Goal: Task Accomplishment & Management: Use online tool/utility

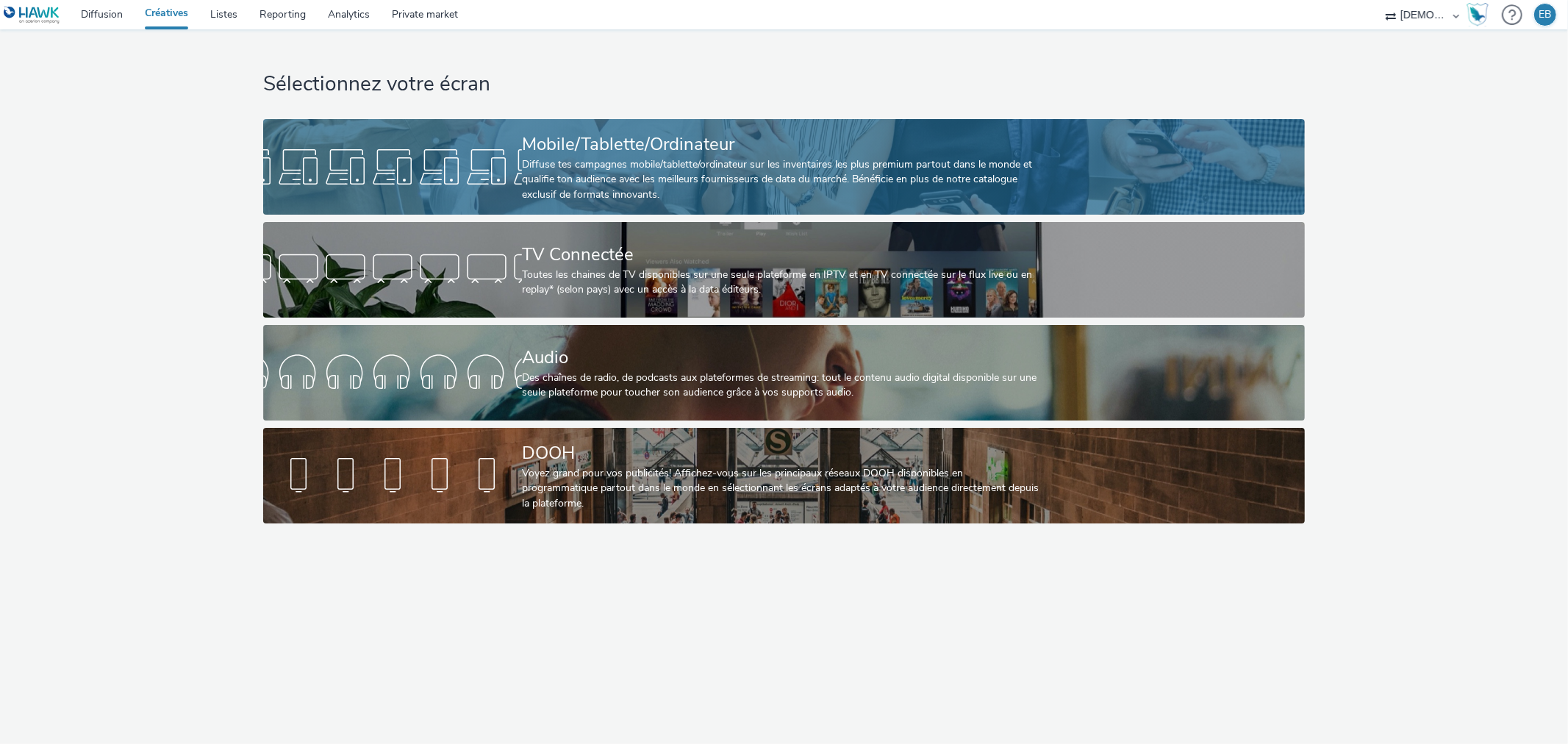
click at [1056, 133] on link "Mobile/Tablette/Ordinateur Diffuse tes campagnes mobile/tablette/ordinateur sur…" at bounding box center [783, 167] width 1042 height 96
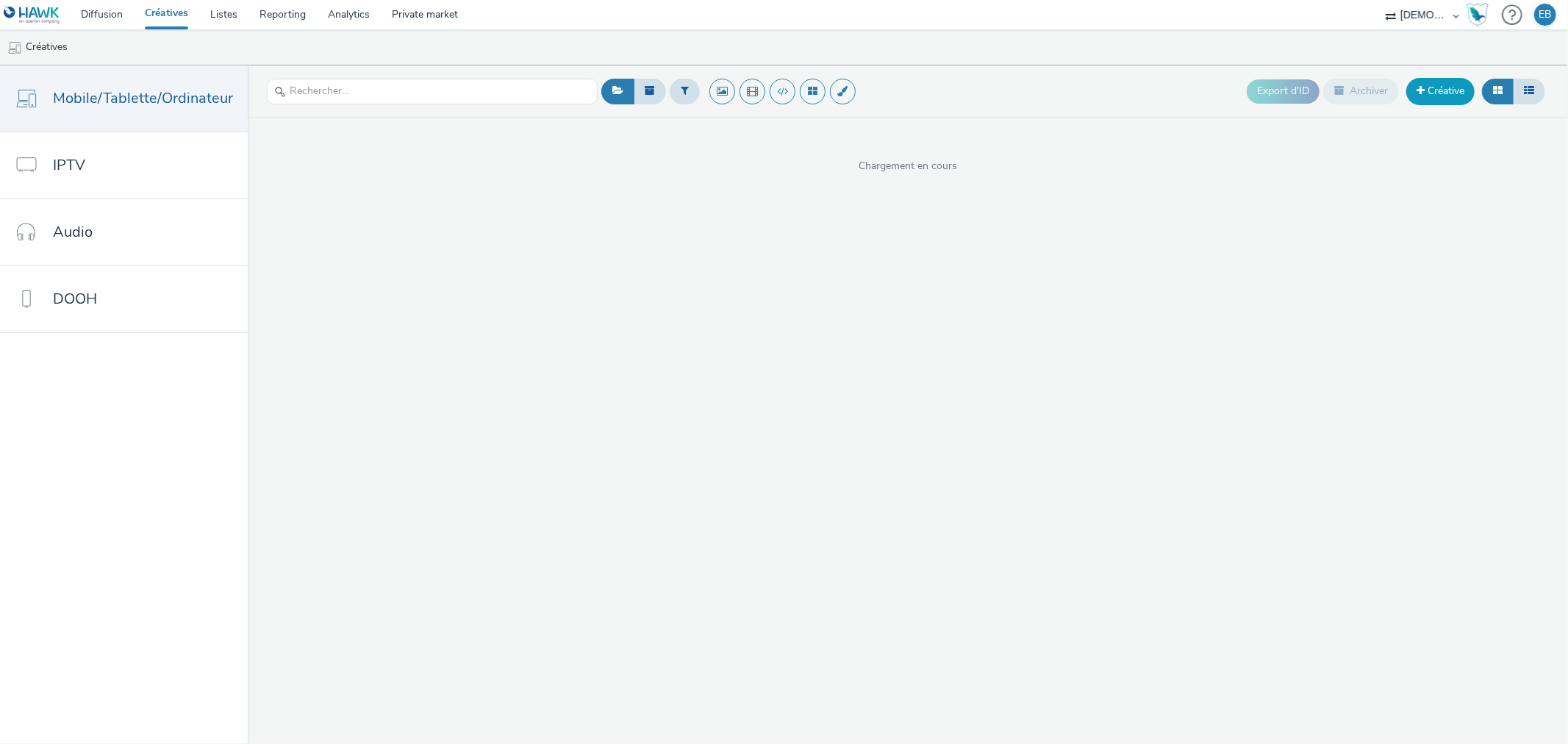
click at [1443, 98] on link "Créative" at bounding box center [1440, 90] width 68 height 26
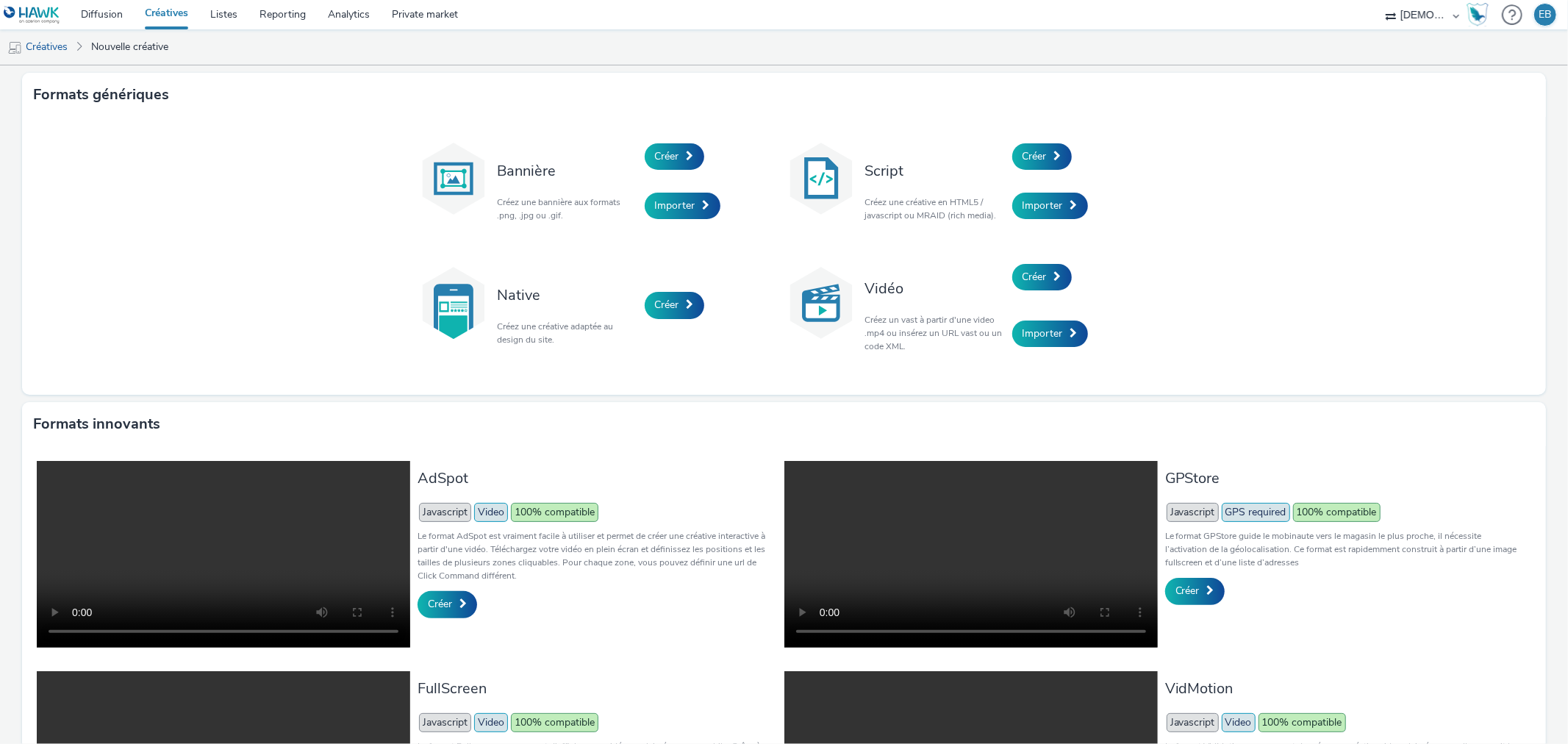
click at [1069, 148] on div "Créer" at bounding box center [1083, 156] width 140 height 50
click at [1045, 148] on link "Créer" at bounding box center [1042, 156] width 60 height 26
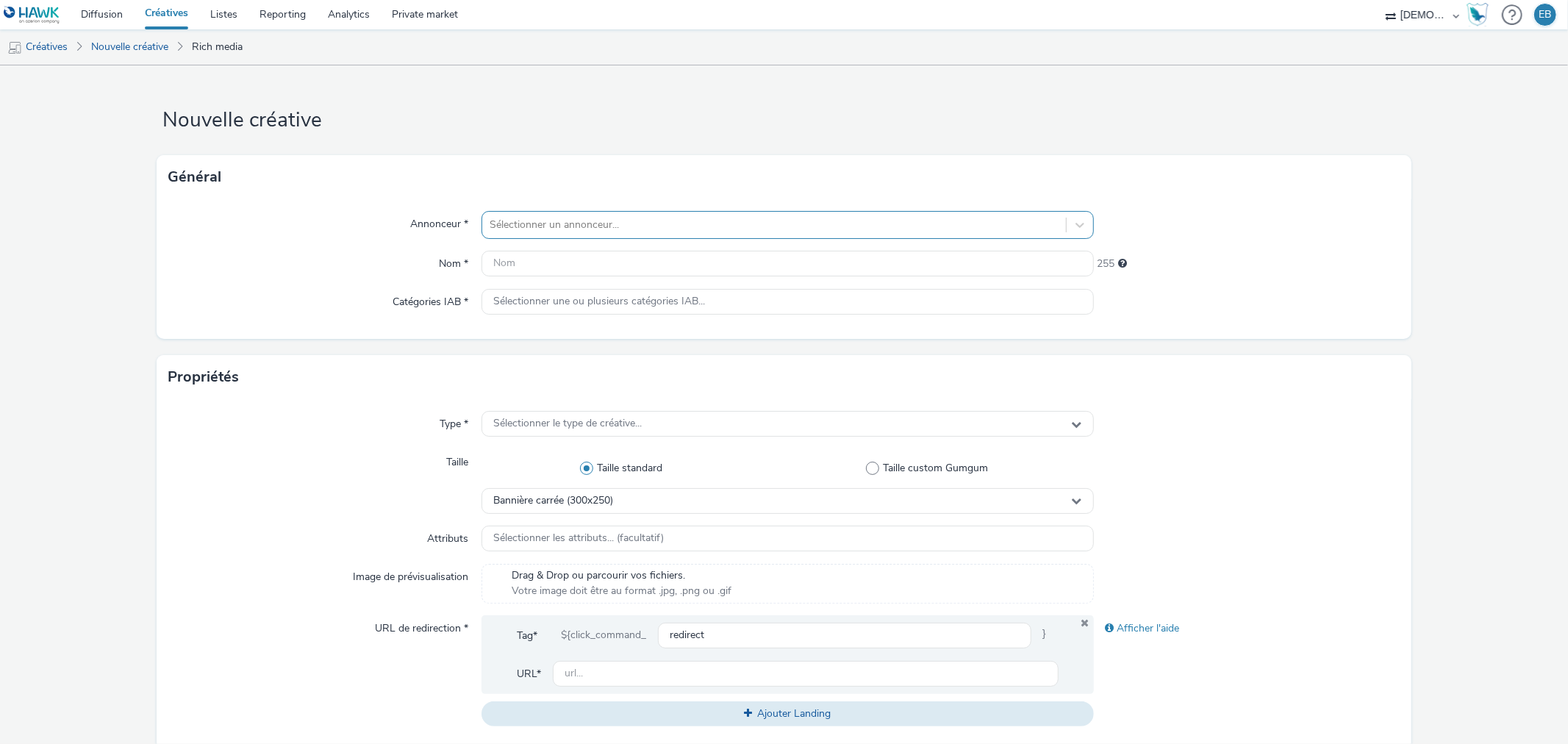
click at [618, 216] on div at bounding box center [774, 224] width 568 height 18
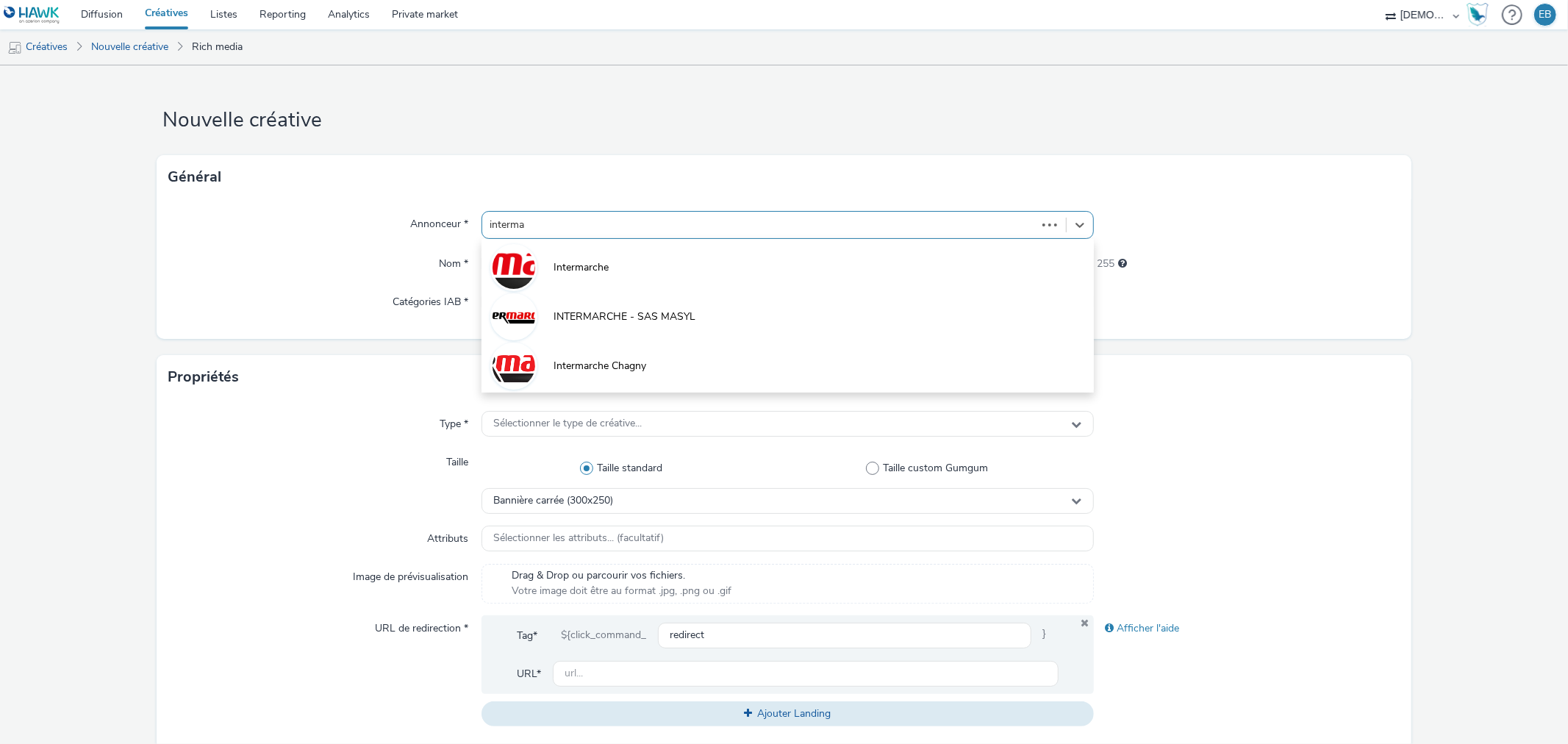
type input "intermar"
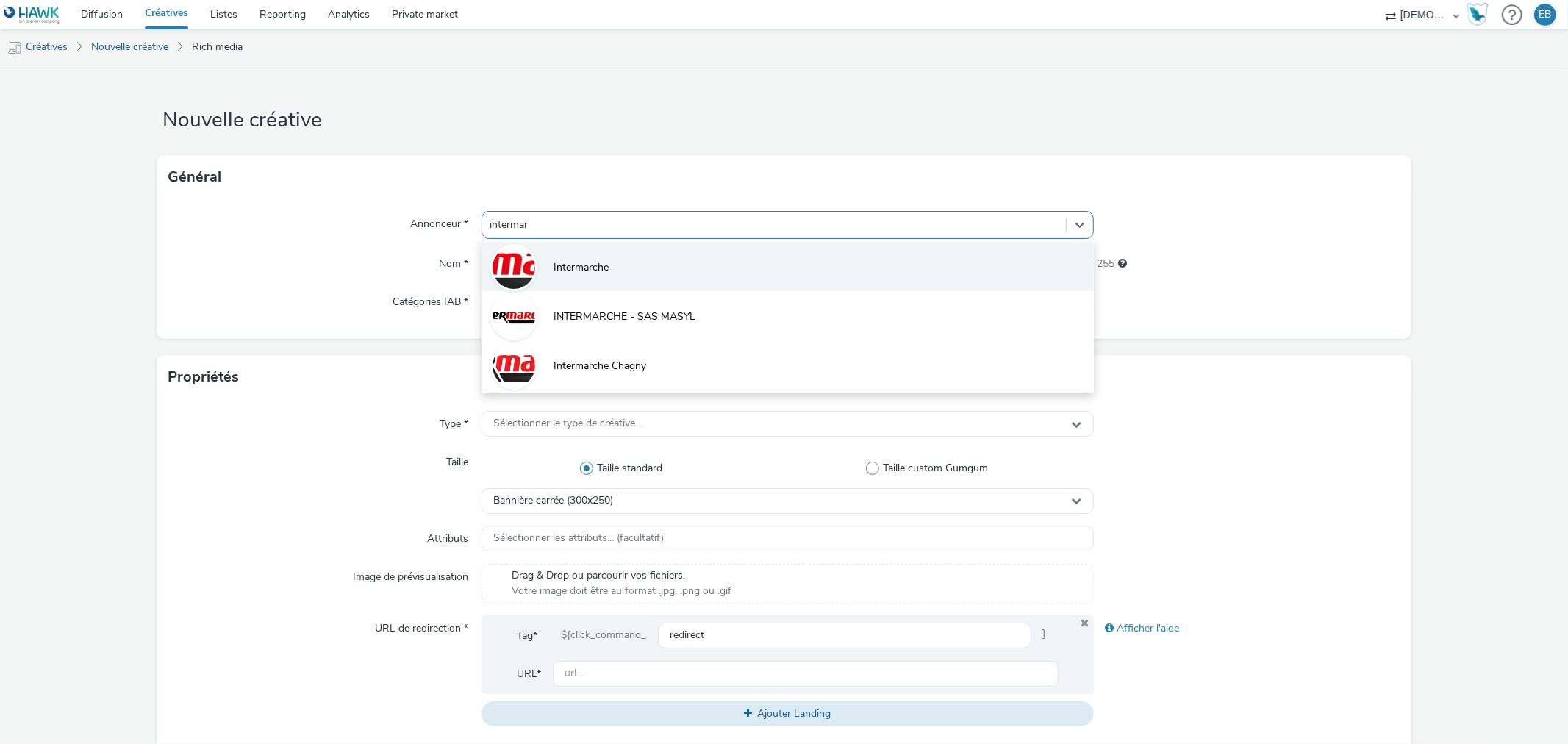
click at [701, 273] on li "Intermarche" at bounding box center [787, 266] width 612 height 49
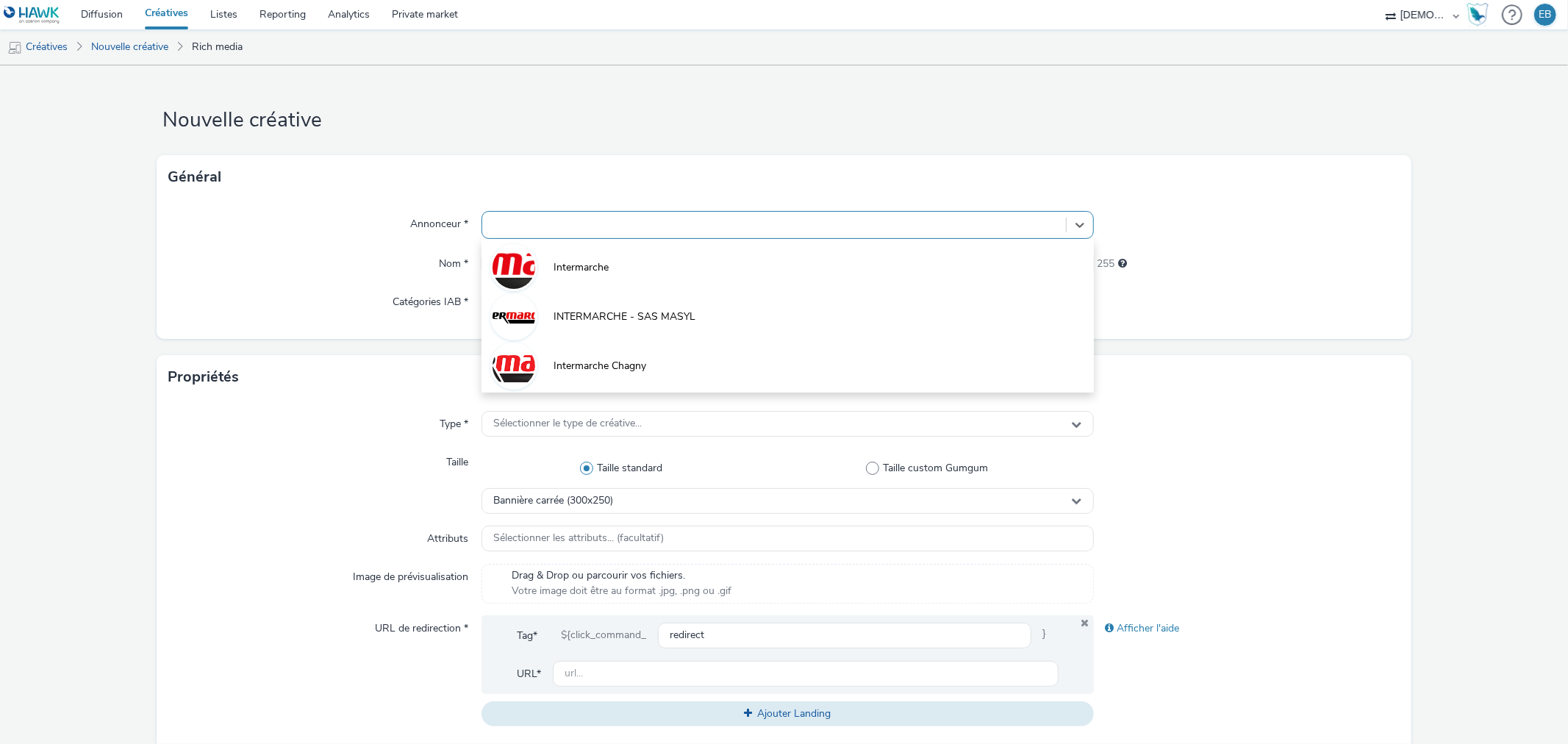
click at [641, 274] on input "text" at bounding box center [787, 264] width 612 height 26
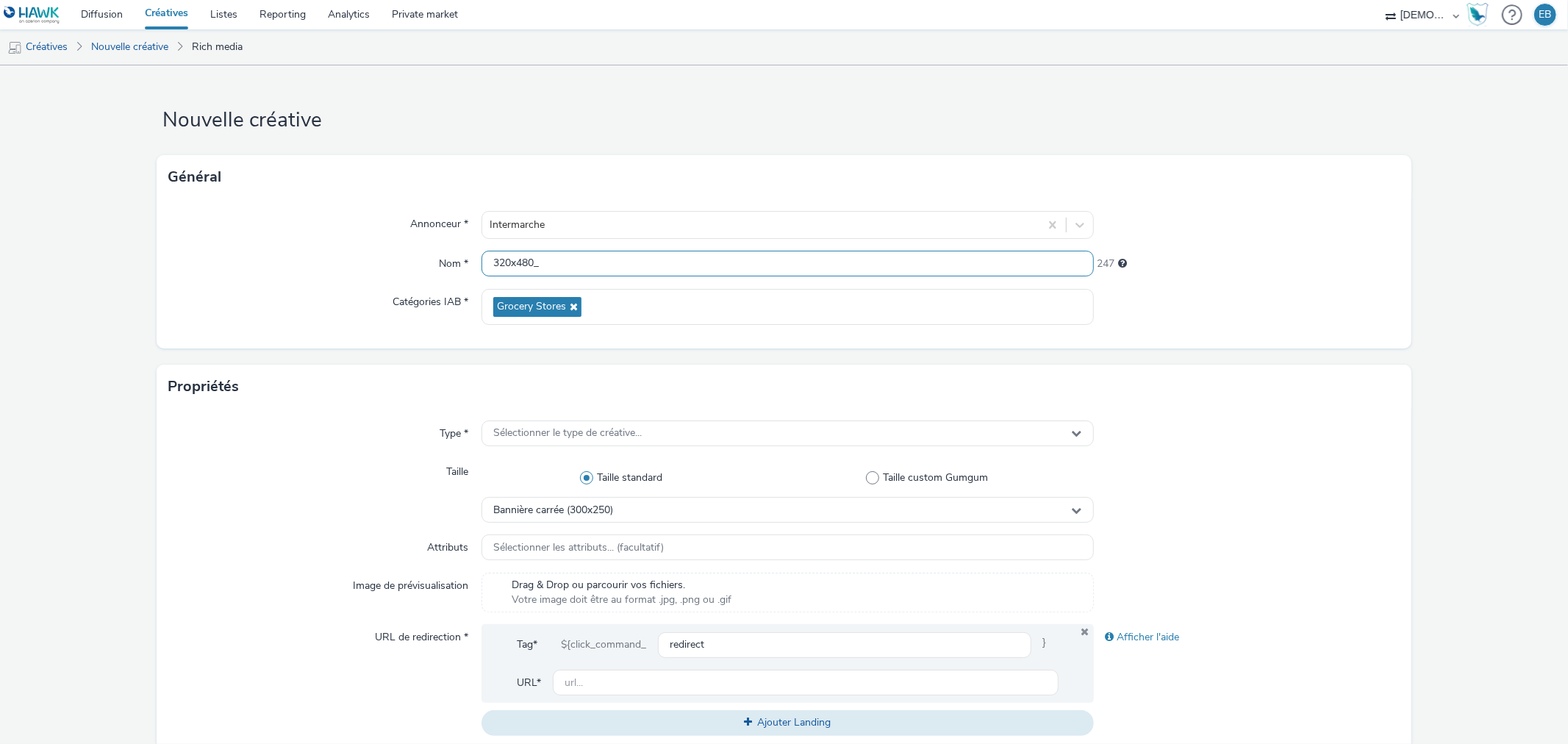
click at [758, 266] on input "320x480_" at bounding box center [787, 264] width 612 height 26
type input "320x480_2328sept"
click at [387, 340] on div "Annonceur * Intermarche Nom * 320x480_2328sept 239 Catégories IAB * Grocery Sto…" at bounding box center [784, 274] width 1254 height 149
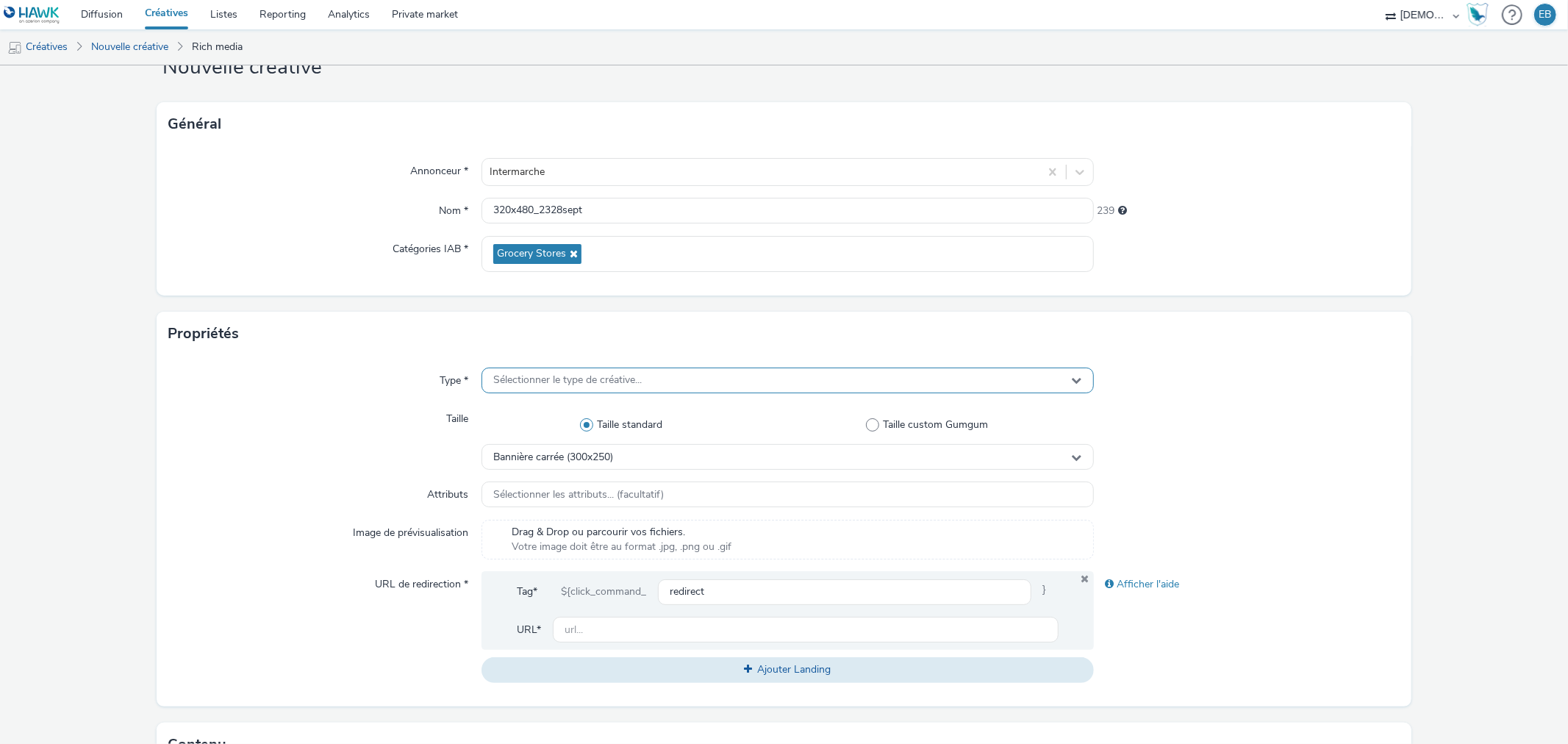
scroll to position [82, 0]
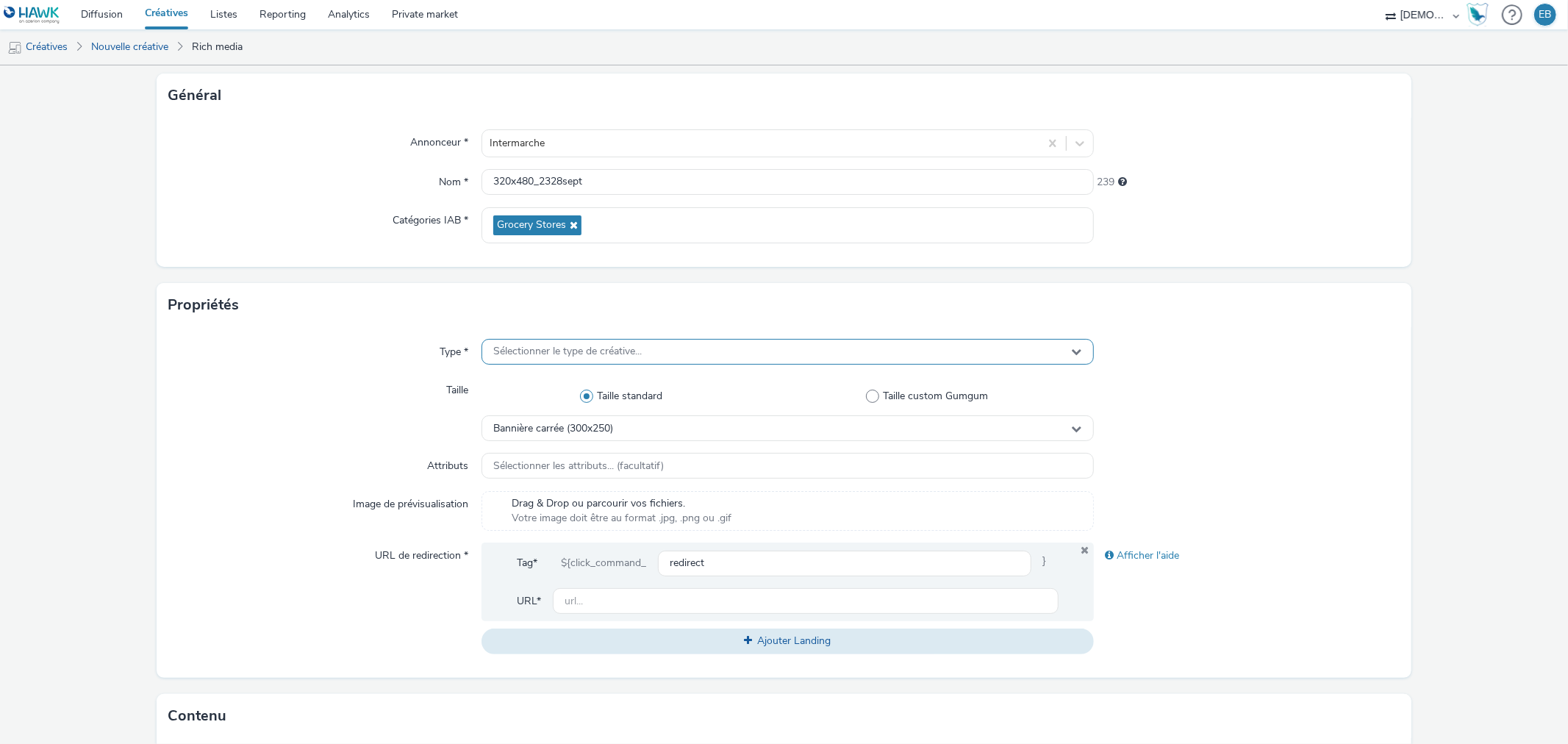
click at [567, 353] on span "Sélectionner le type de créative..." at bounding box center [567, 352] width 148 height 13
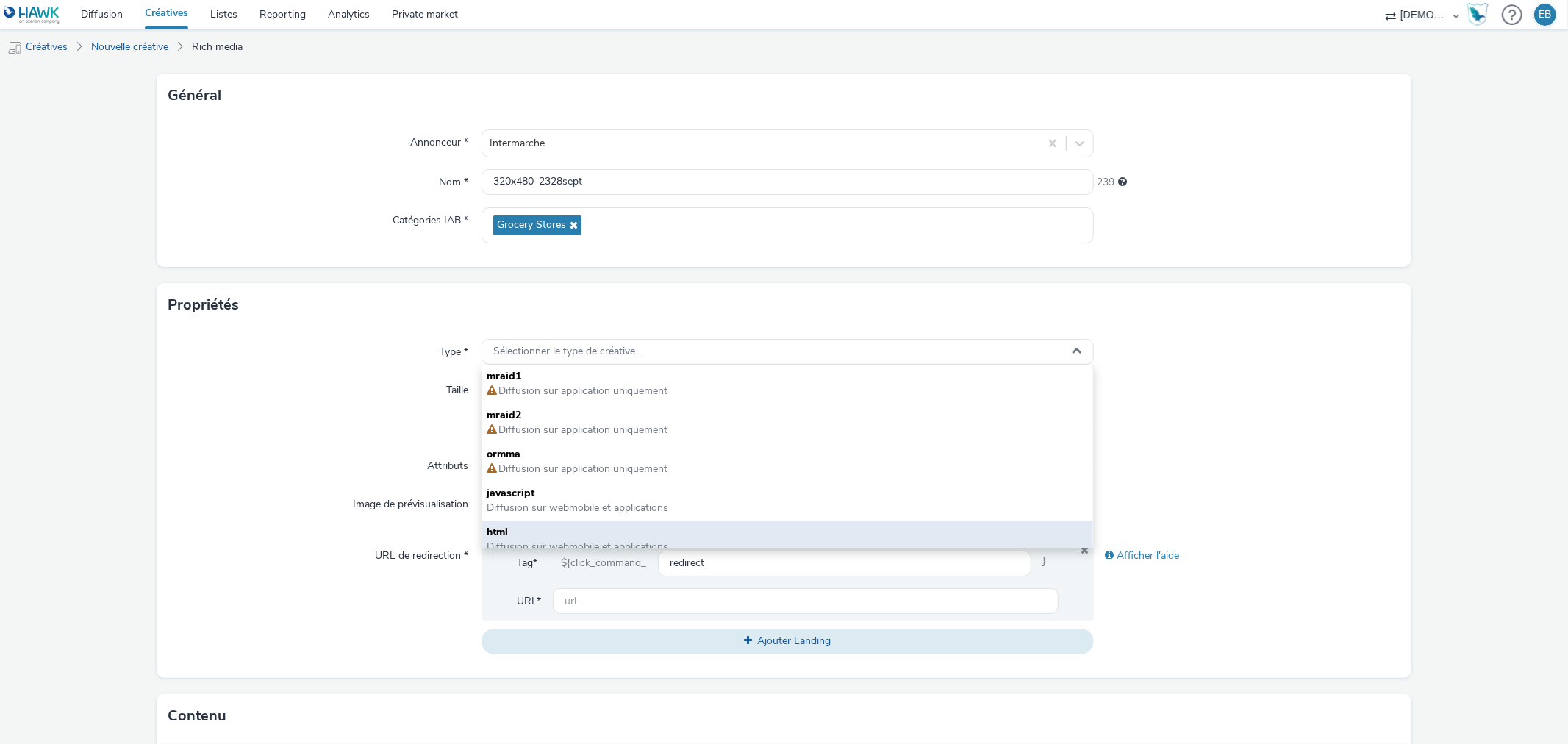
click at [510, 534] on span "html" at bounding box center [787, 532] width 601 height 15
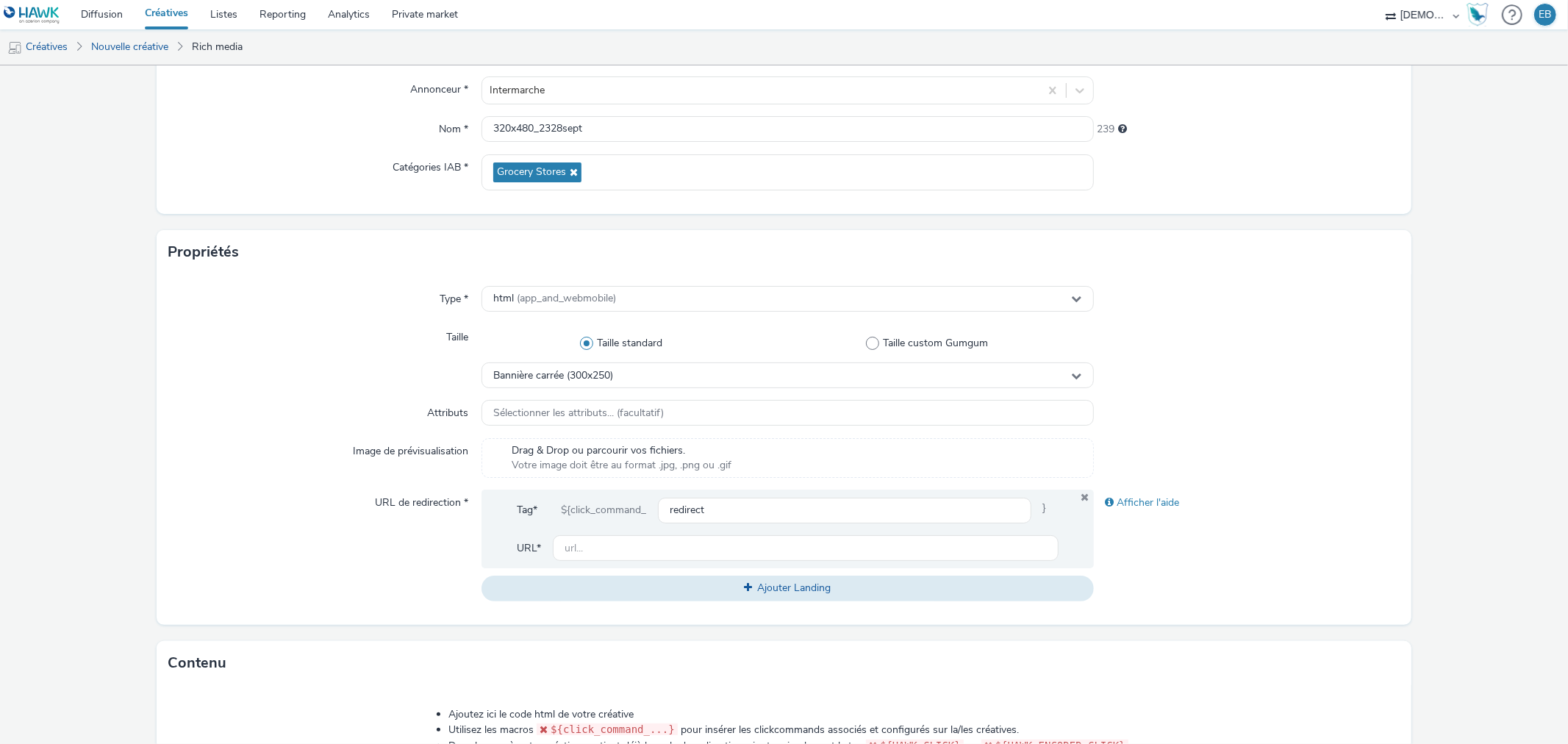
scroll to position [163, 0]
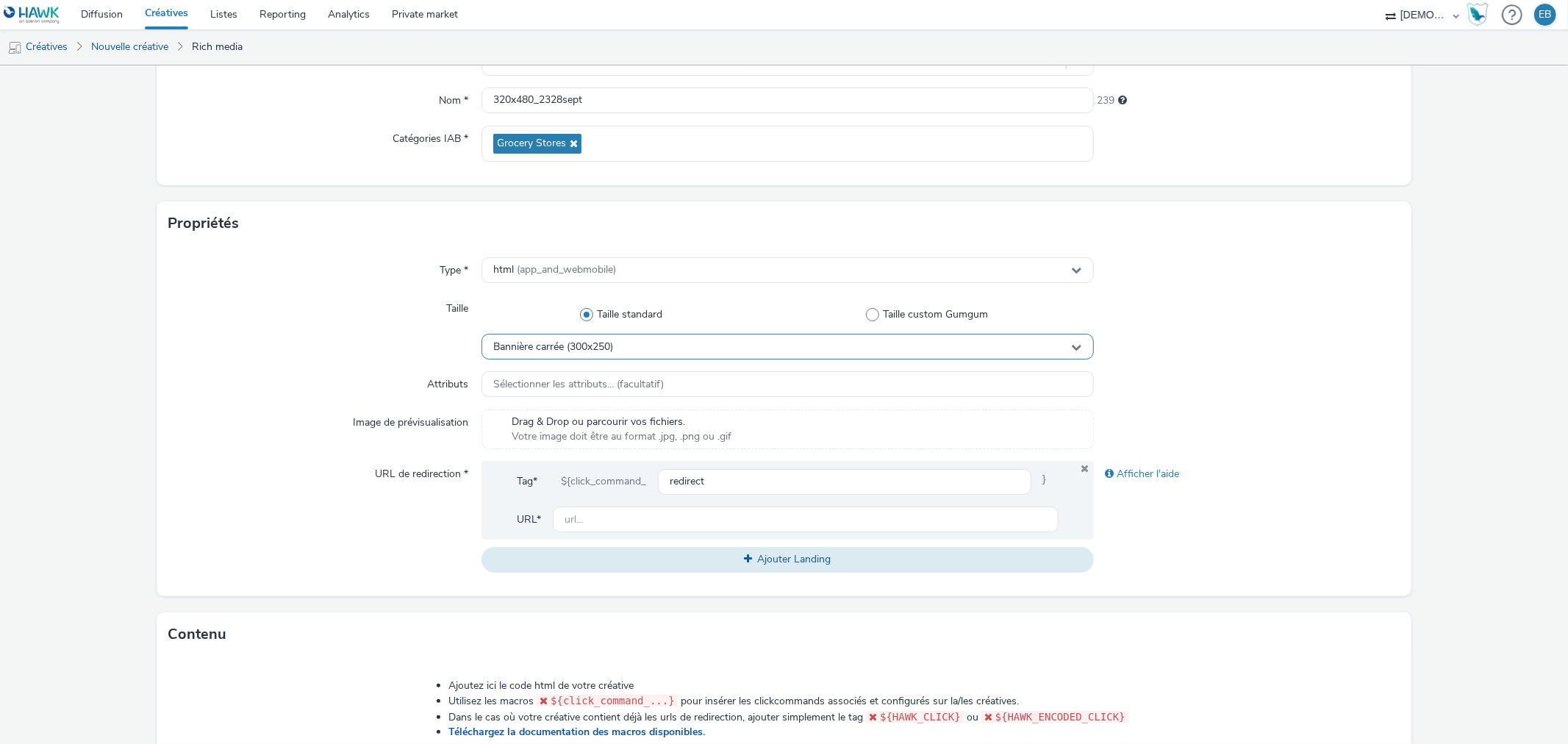
click at [606, 346] on span "Bannière carrée (300x250)" at bounding box center [553, 347] width 119 height 13
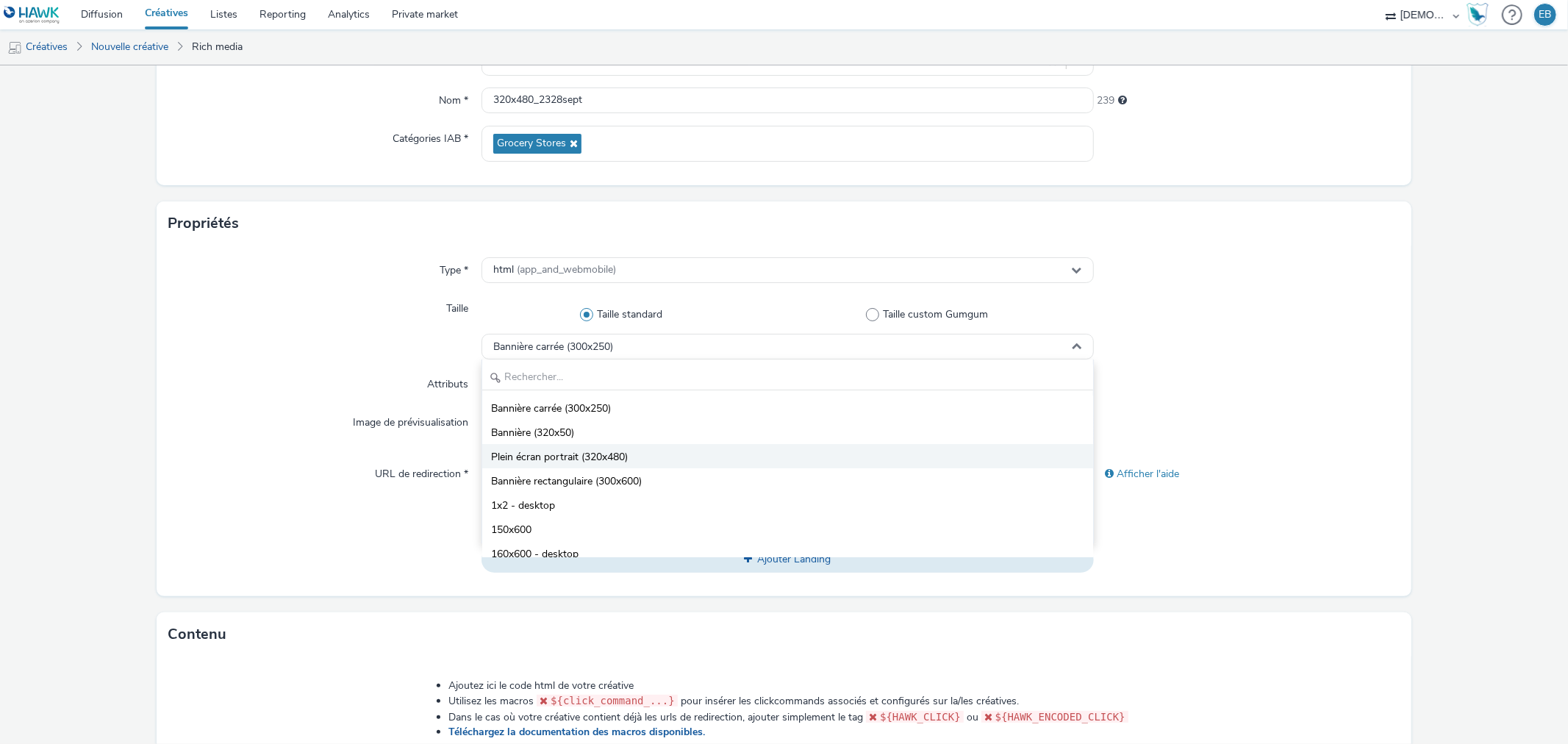
click at [627, 462] on li "Plein écran portrait (320x480)" at bounding box center [787, 456] width 610 height 24
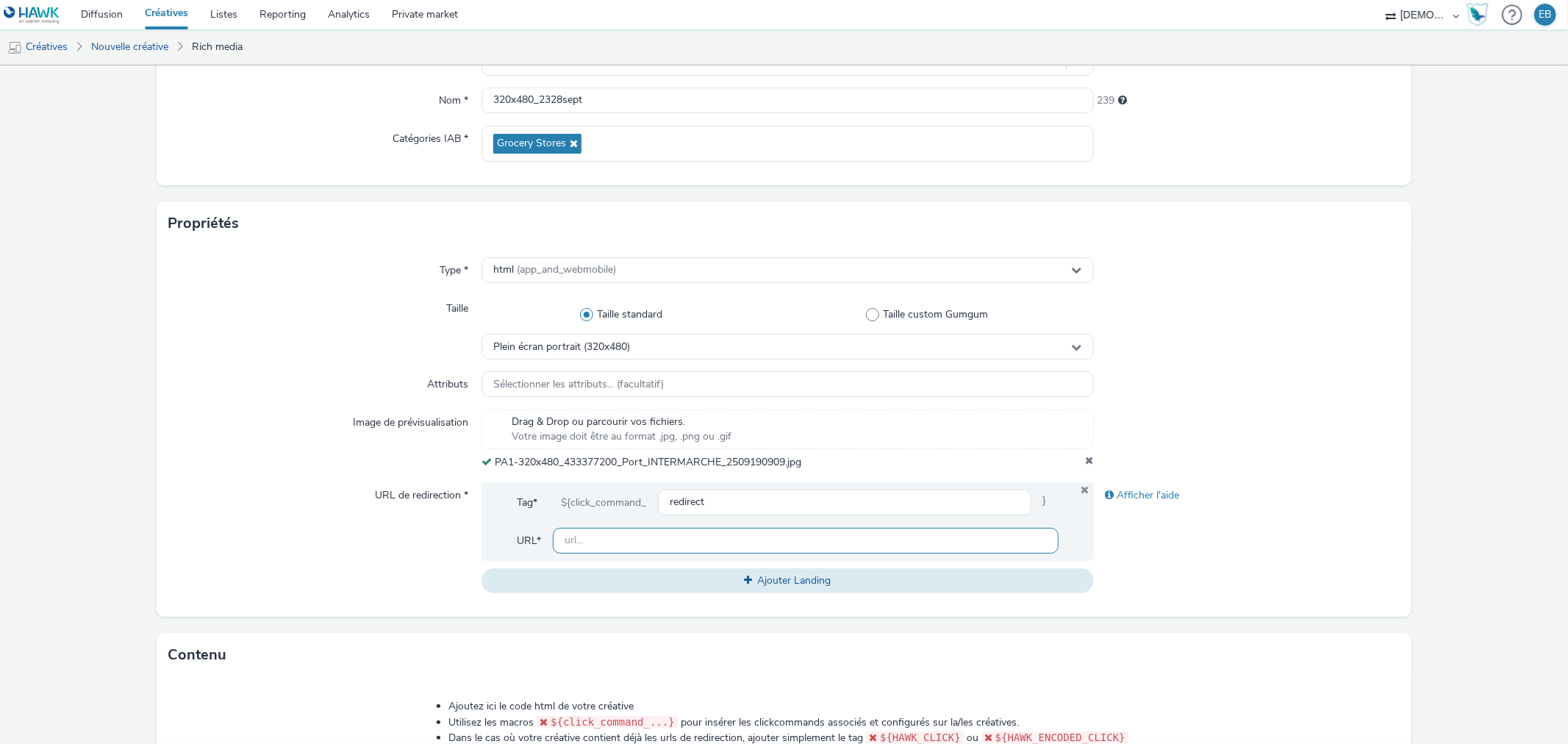
click at [647, 534] on input "text" at bounding box center [805, 541] width 505 height 26
paste input "[URL][DOMAIN_NAME]"
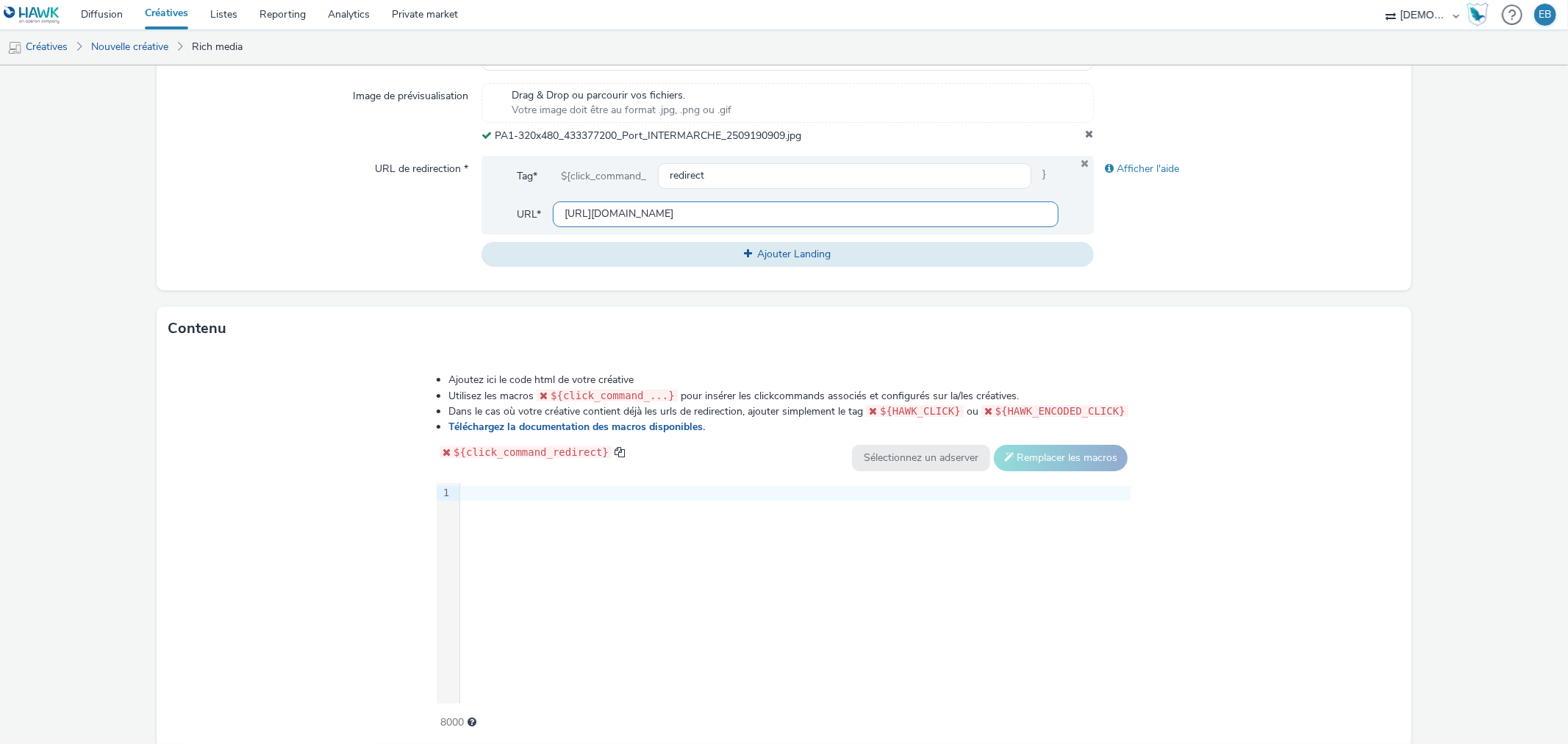
type input "[URL][DOMAIN_NAME]"
click at [577, 629] on div "9 1 ›" at bounding box center [784, 593] width 694 height 220
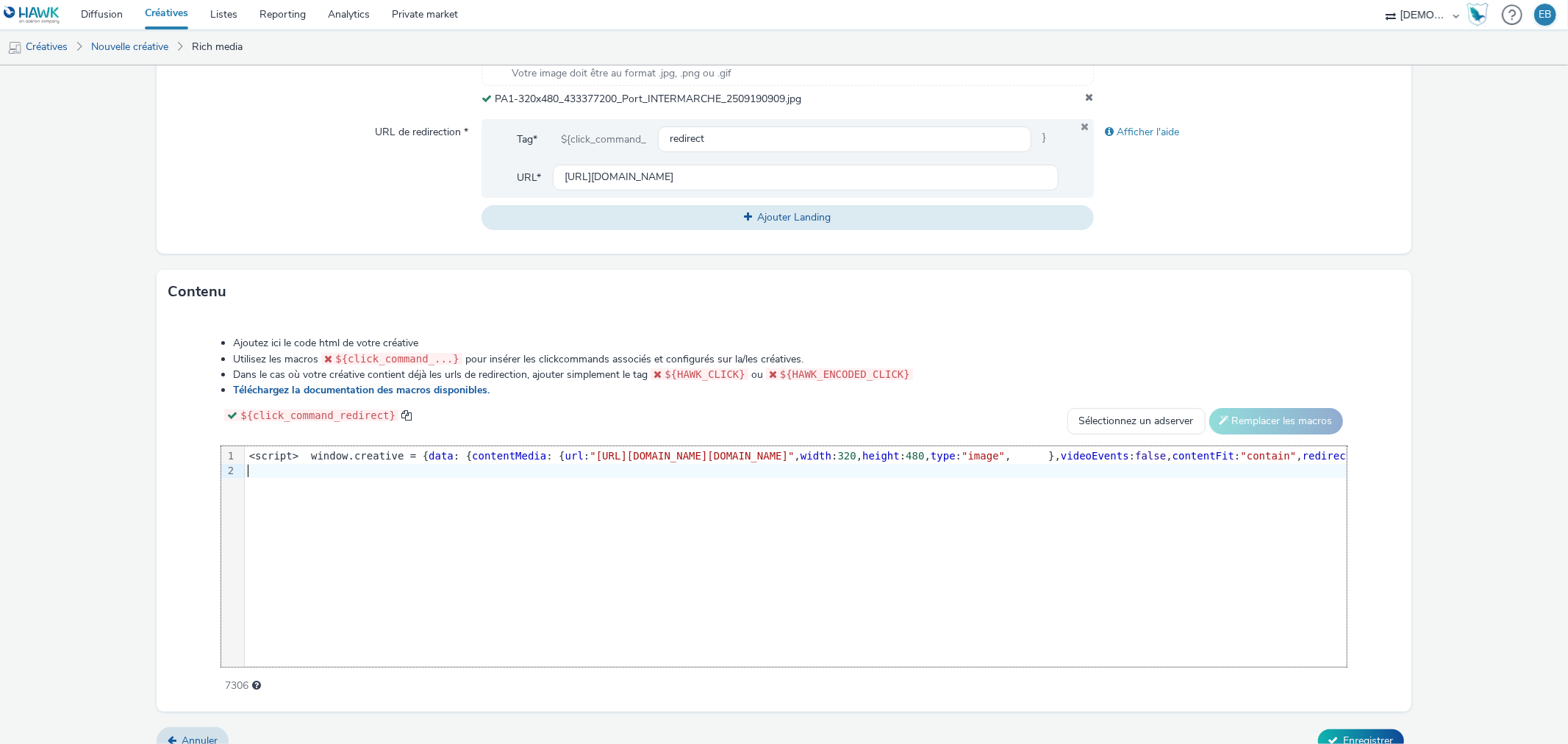
scroll to position [547, 0]
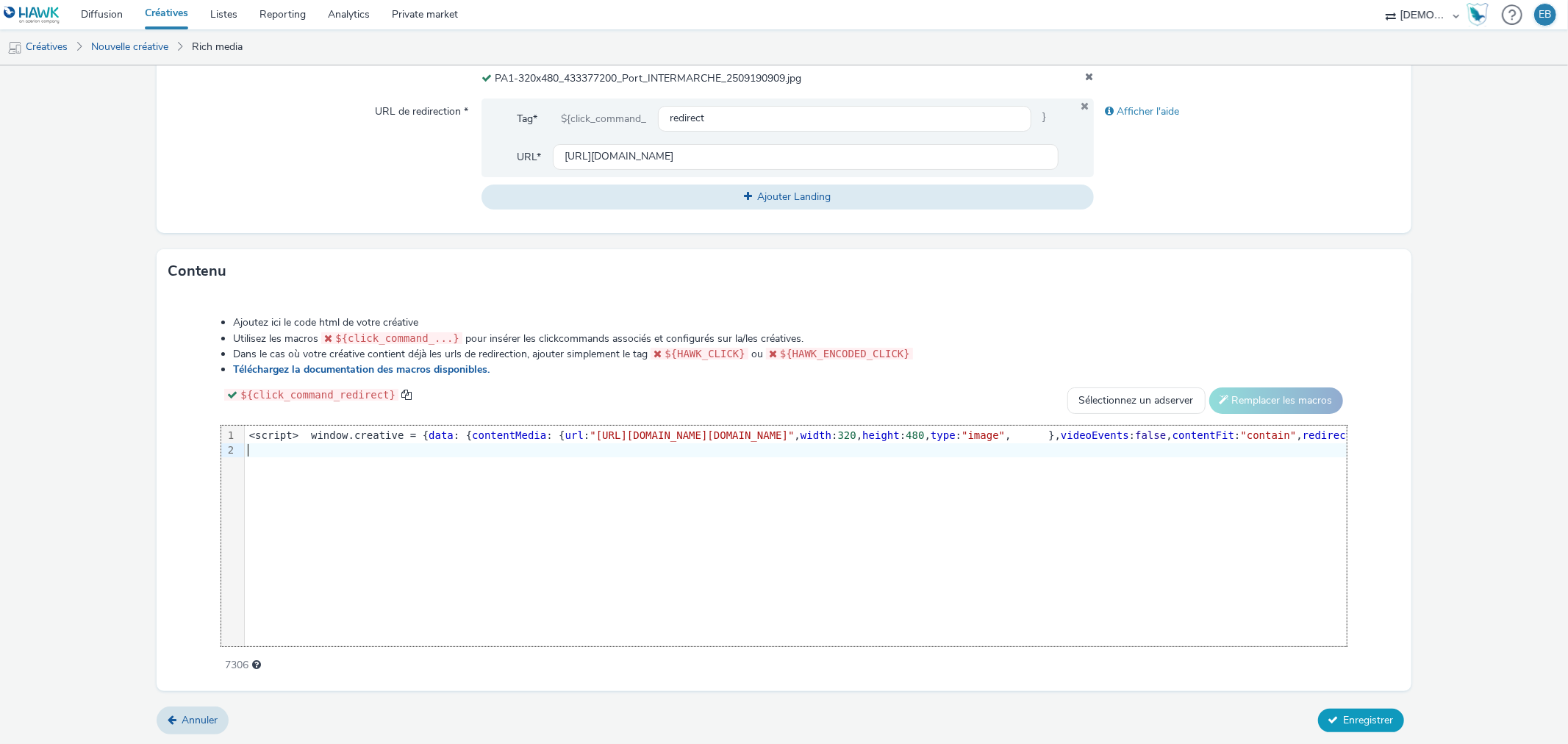
click at [1353, 714] on span "Enregistrer" at bounding box center [1368, 720] width 50 height 14
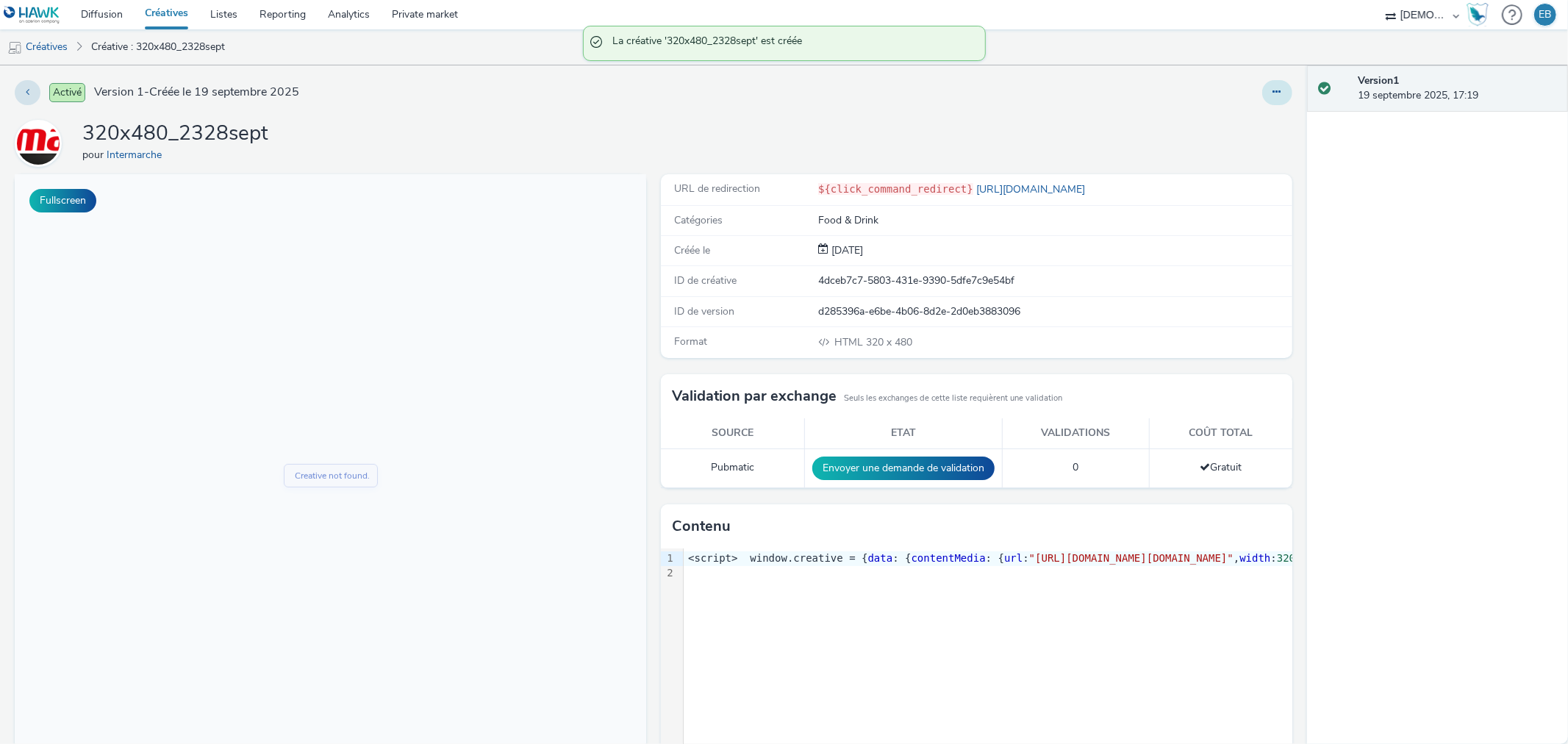
click at [1262, 85] on button at bounding box center [1276, 92] width 30 height 25
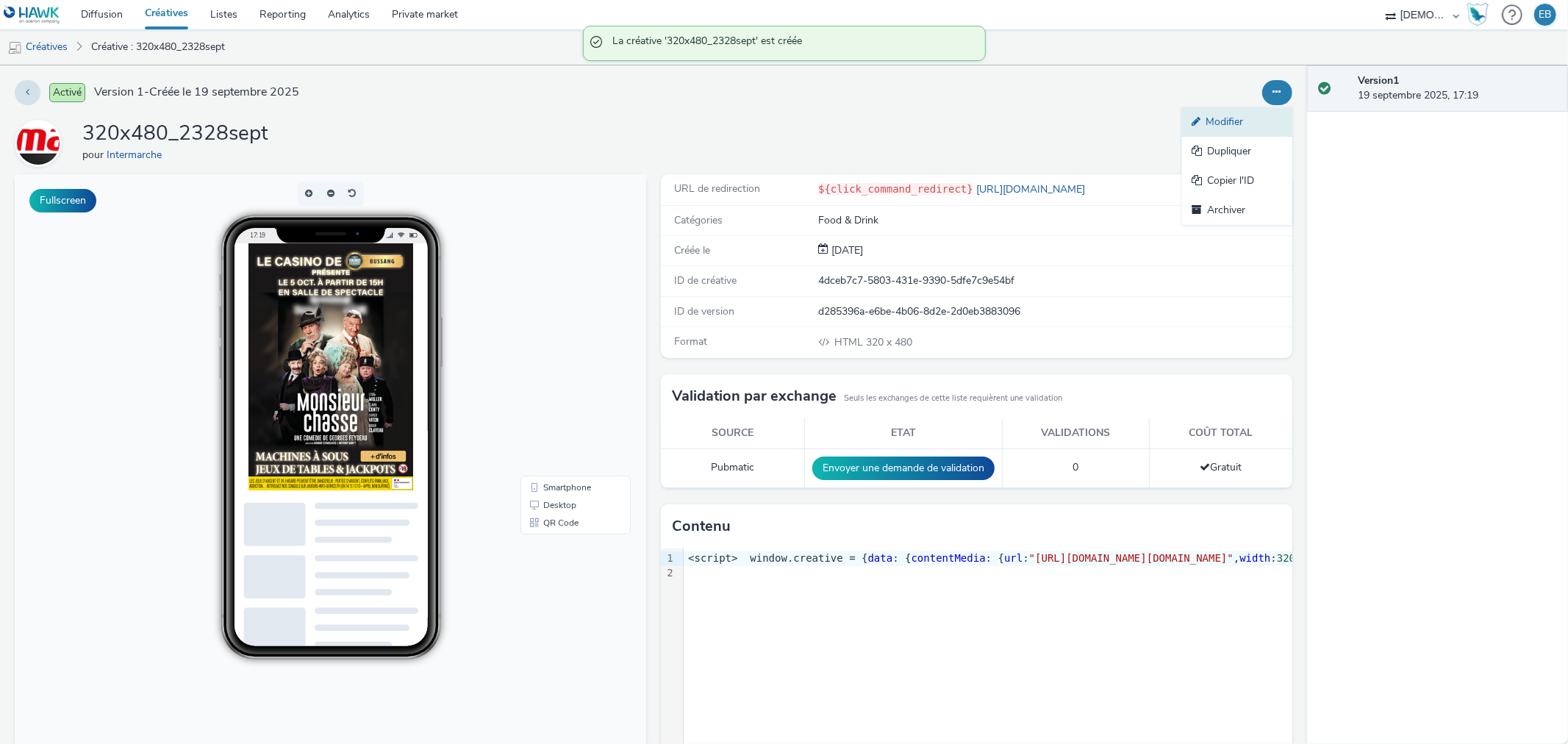
click at [1233, 125] on link "Modifier" at bounding box center [1237, 122] width 110 height 29
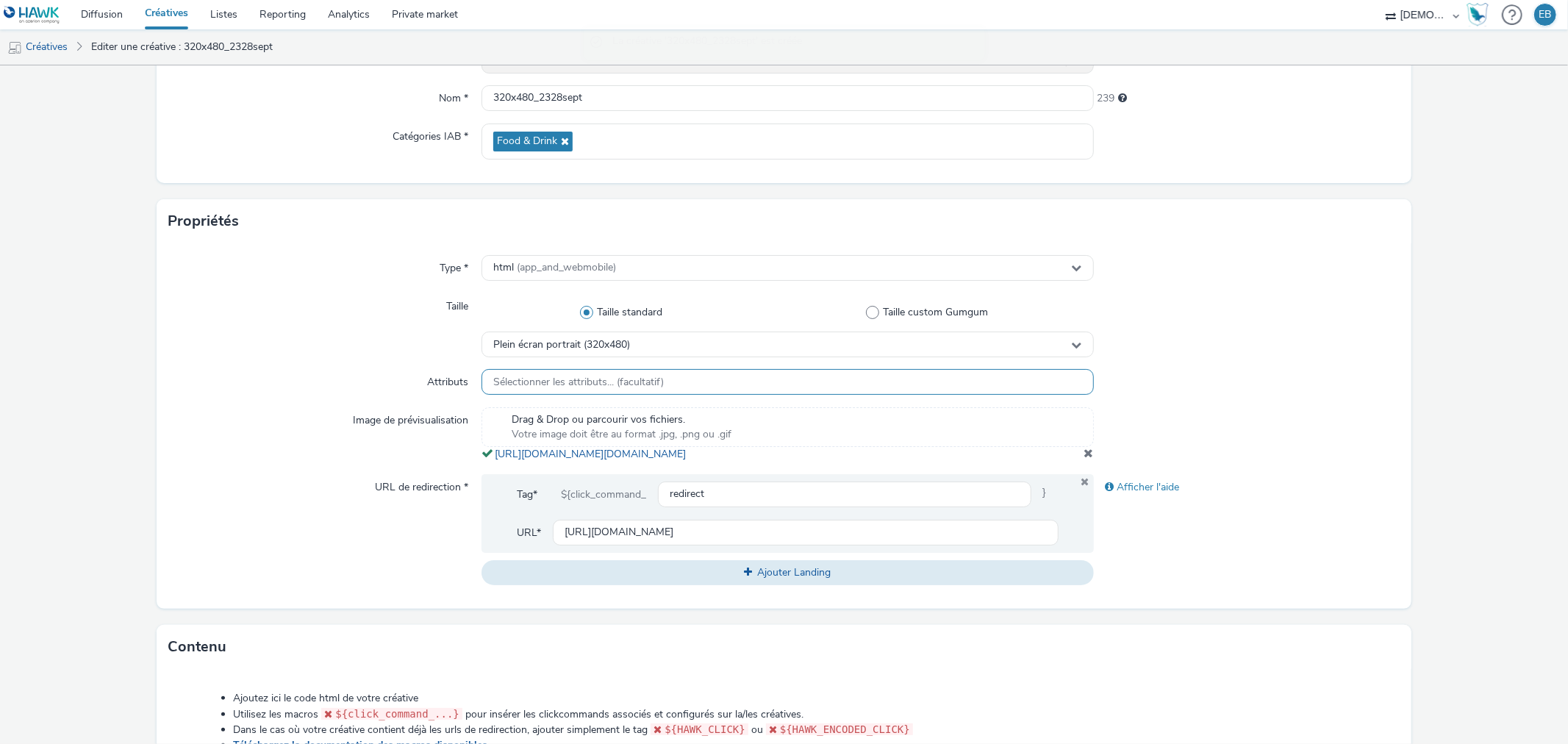
scroll to position [327, 0]
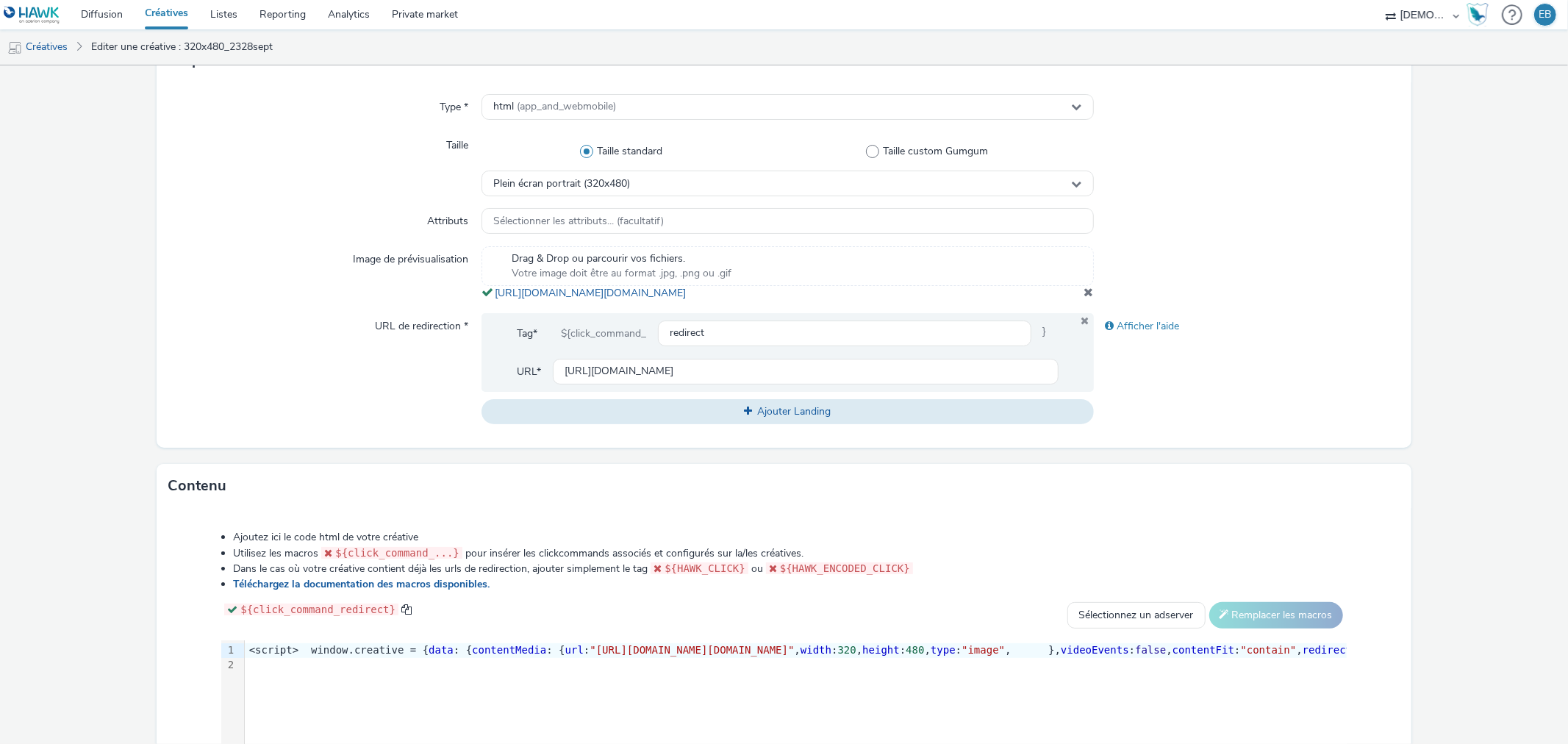
drag, startPoint x: 838, startPoint y: 317, endPoint x: 481, endPoint y: 298, distance: 357.5
click at [481, 298] on div "Type * html (app_and_webmobile) Taille Taille standard Taille custom Gumgum Ple…" at bounding box center [784, 265] width 1254 height 365
copy span "[URL][DOMAIN_NAME][DOMAIN_NAME]"
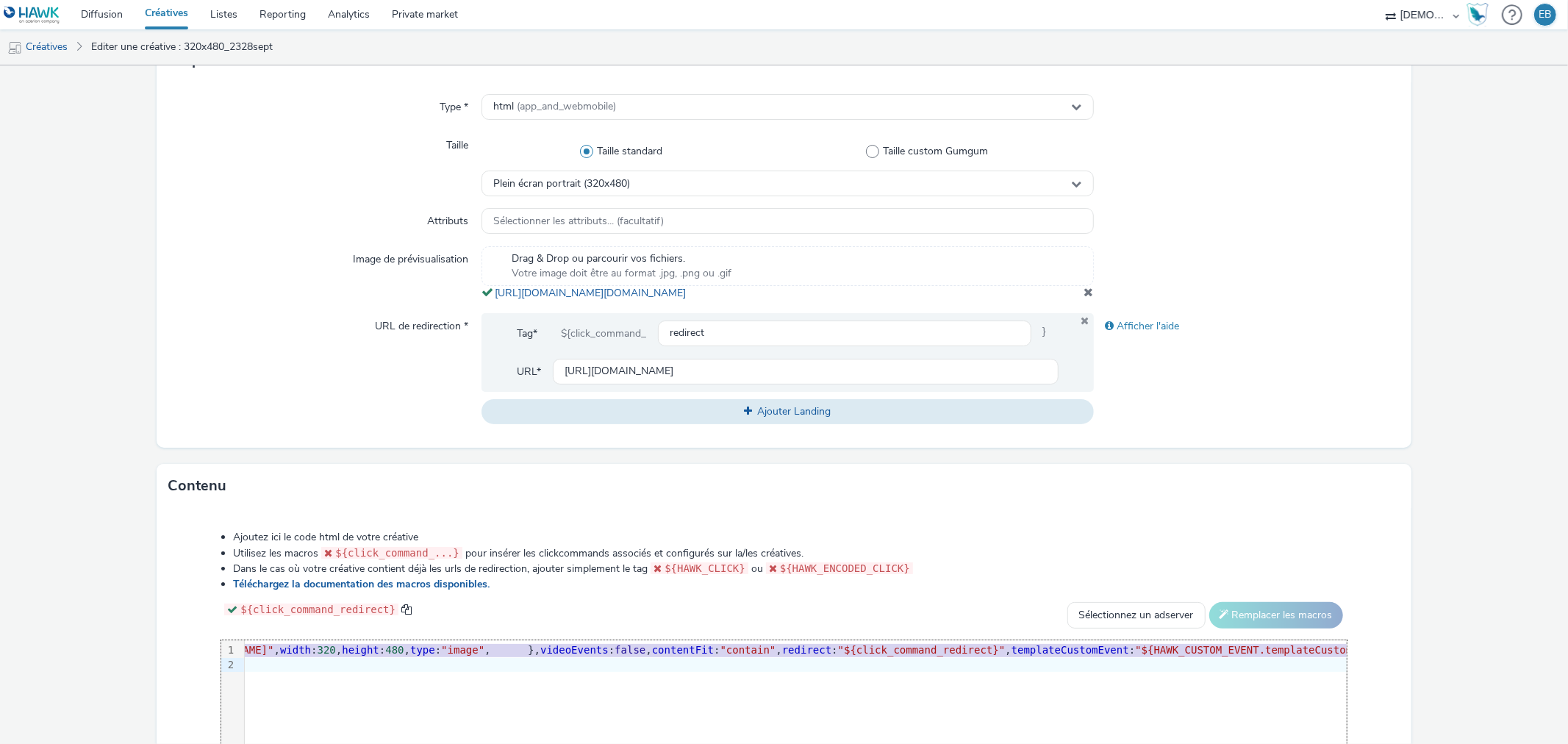
scroll to position [0, 763]
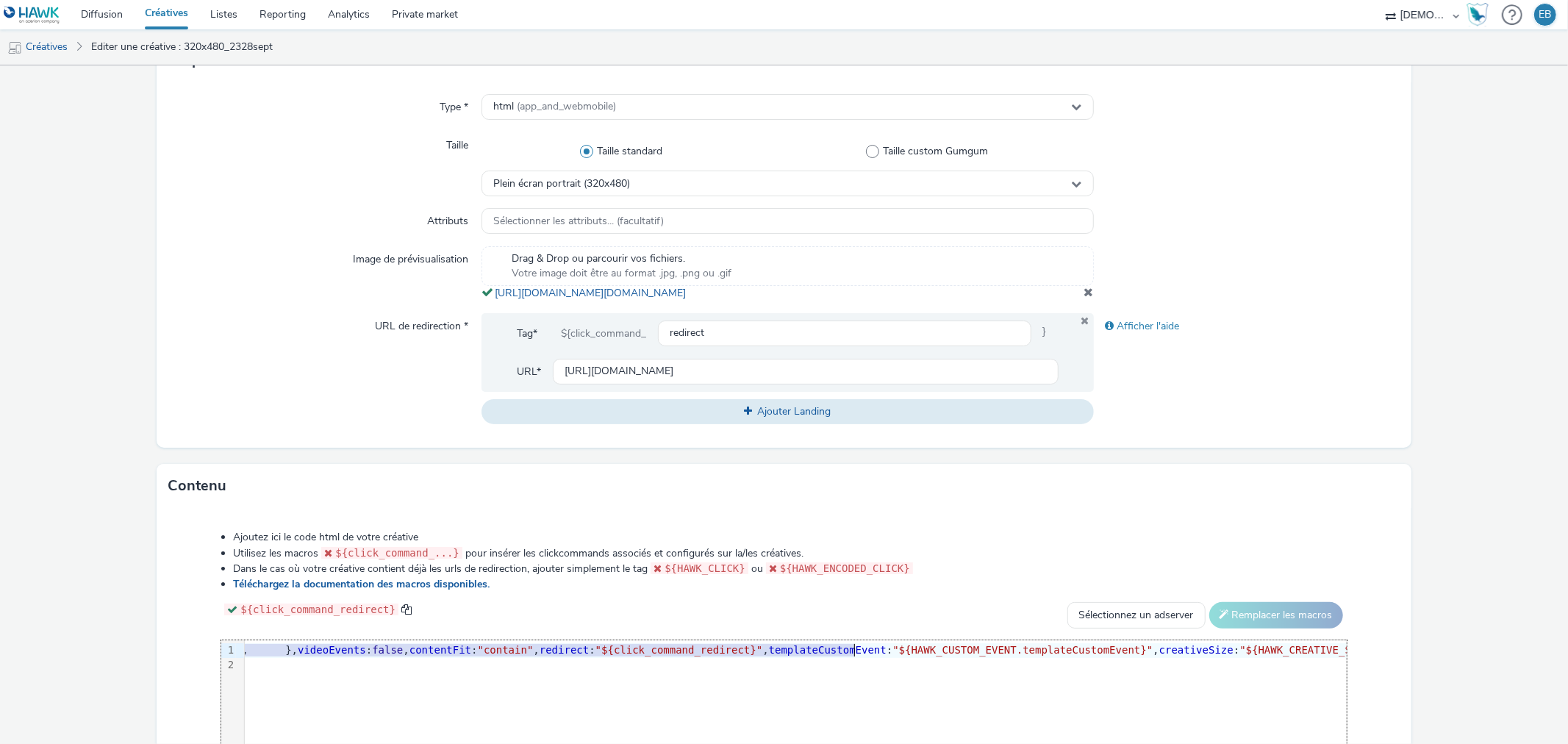
drag, startPoint x: 719, startPoint y: 664, endPoint x: 853, endPoint y: 667, distance: 134.0
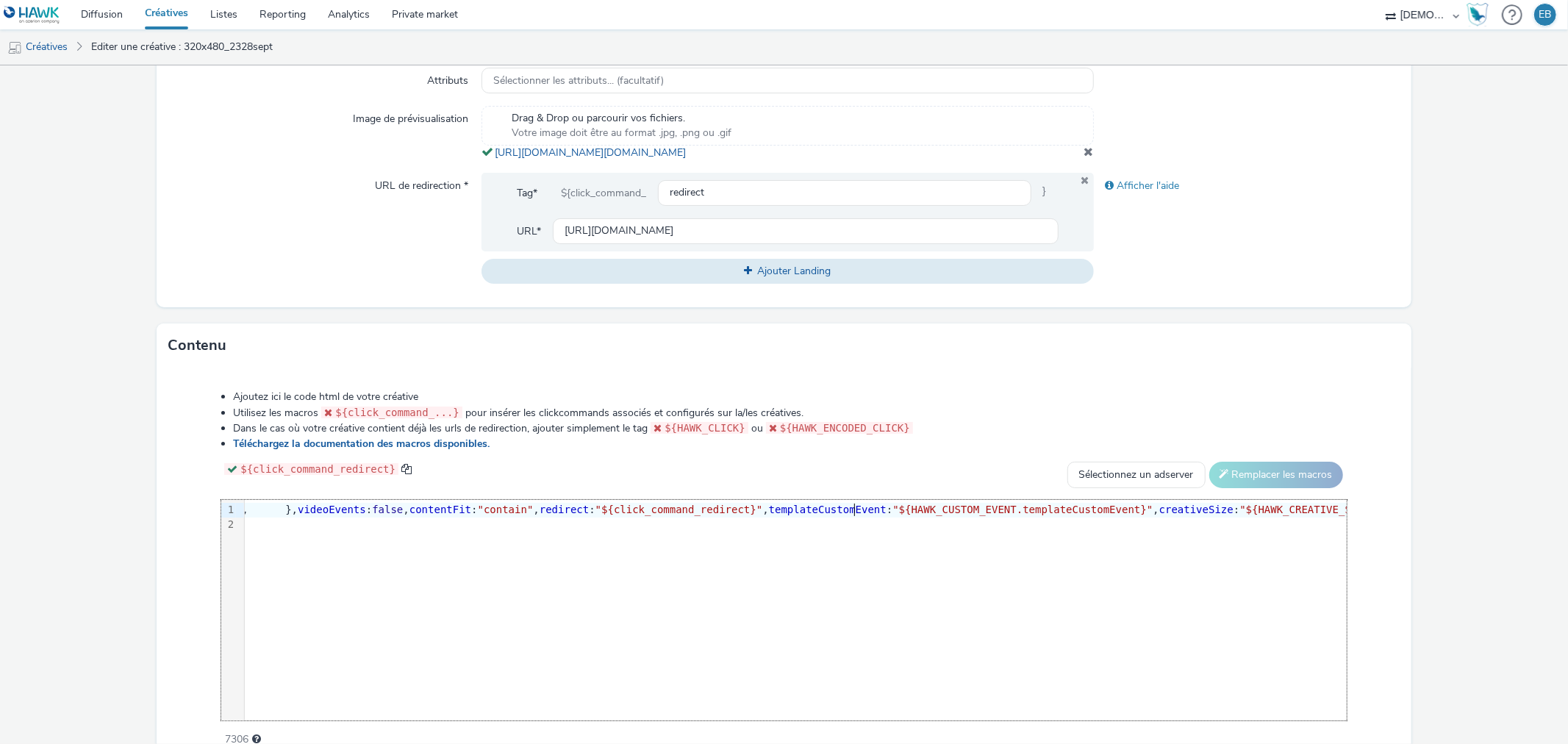
scroll to position [555, 0]
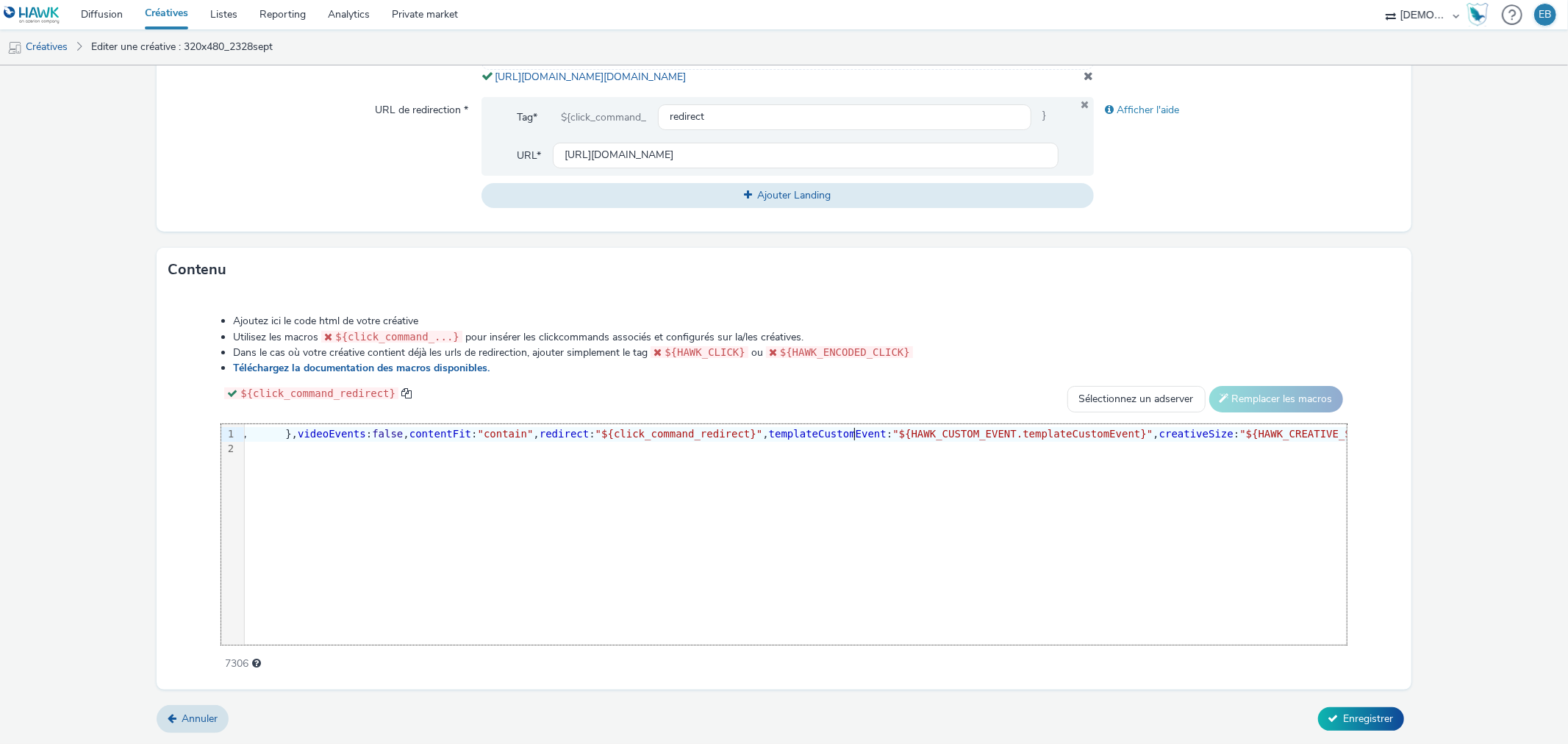
click at [1371, 703] on form "Editer une créative Général Annonceur * Intermarche Nom * 320x480_2328sept 239 …" at bounding box center [784, 133] width 1568 height 1221
click at [1371, 724] on span "Enregistrer" at bounding box center [1368, 718] width 50 height 14
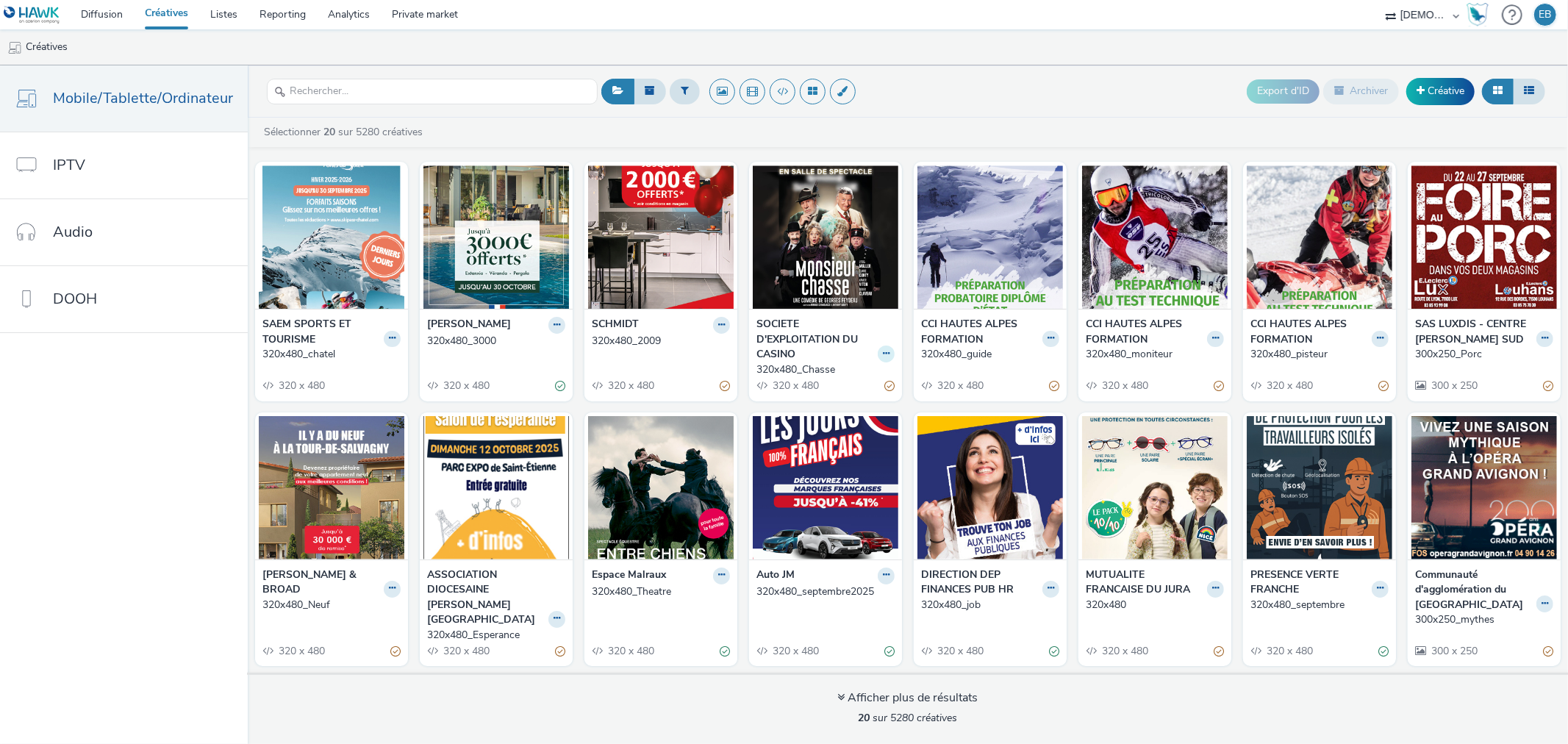
click at [883, 349] on icon at bounding box center [886, 353] width 7 height 9
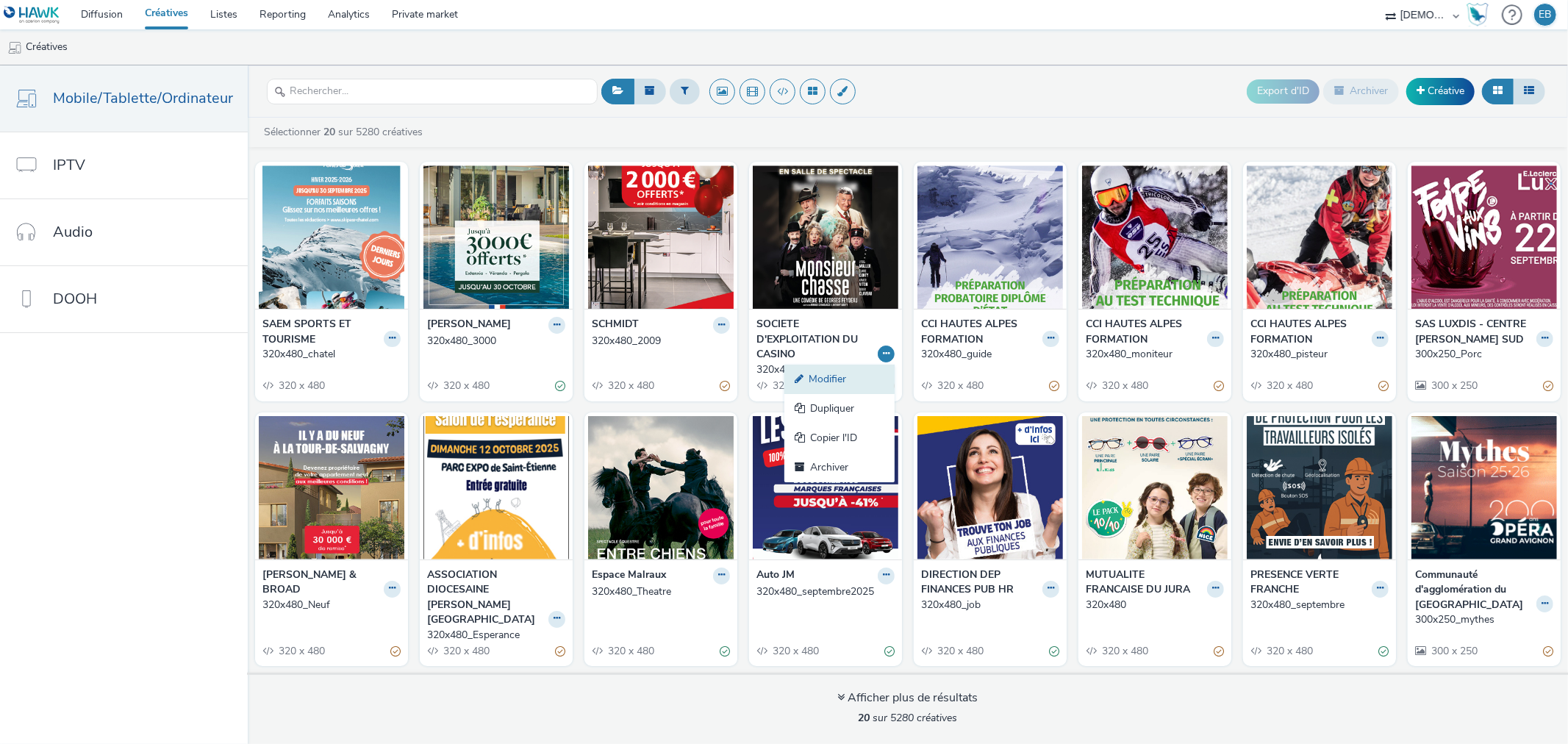
click at [834, 372] on link "Modifier" at bounding box center [839, 379] width 110 height 29
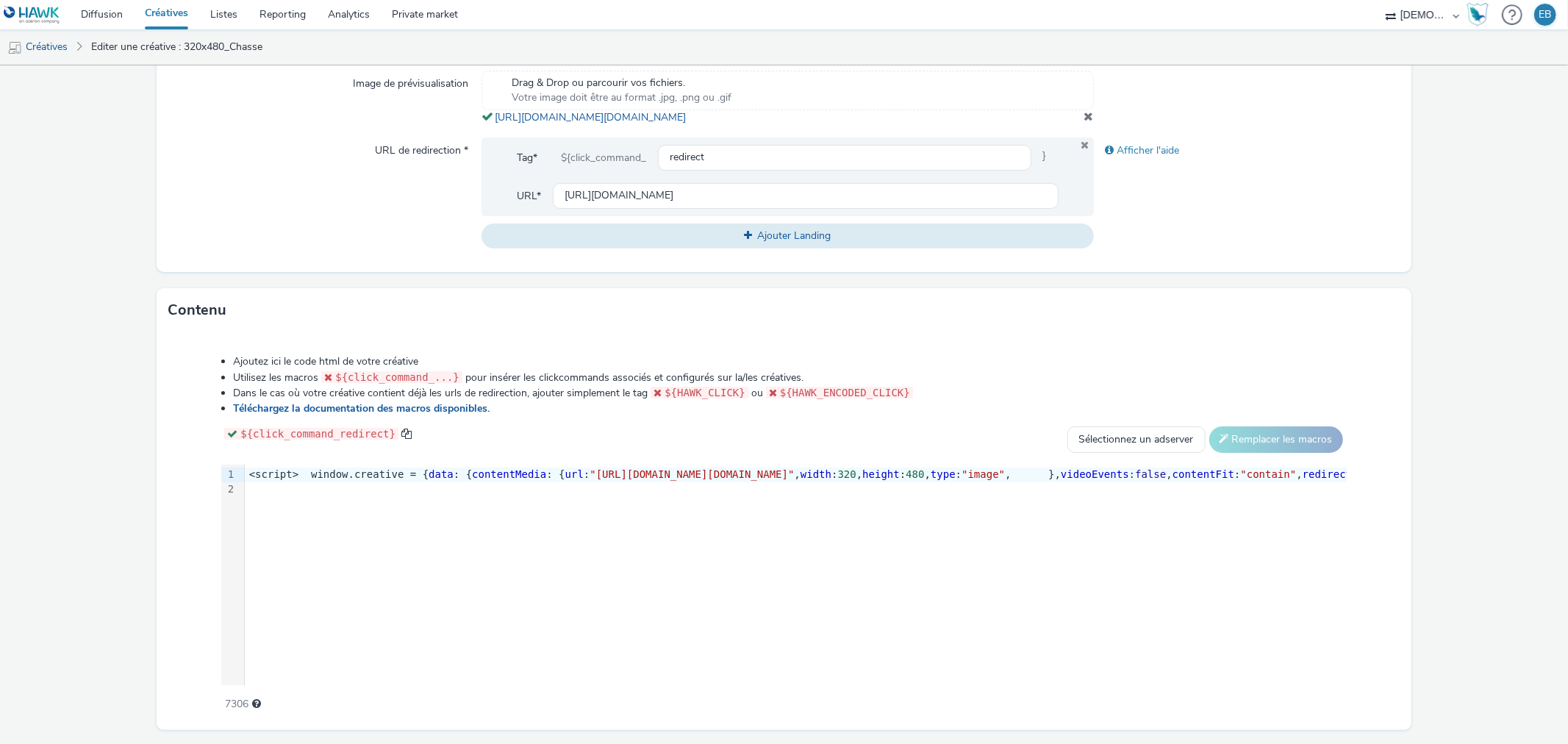
scroll to position [555, 0]
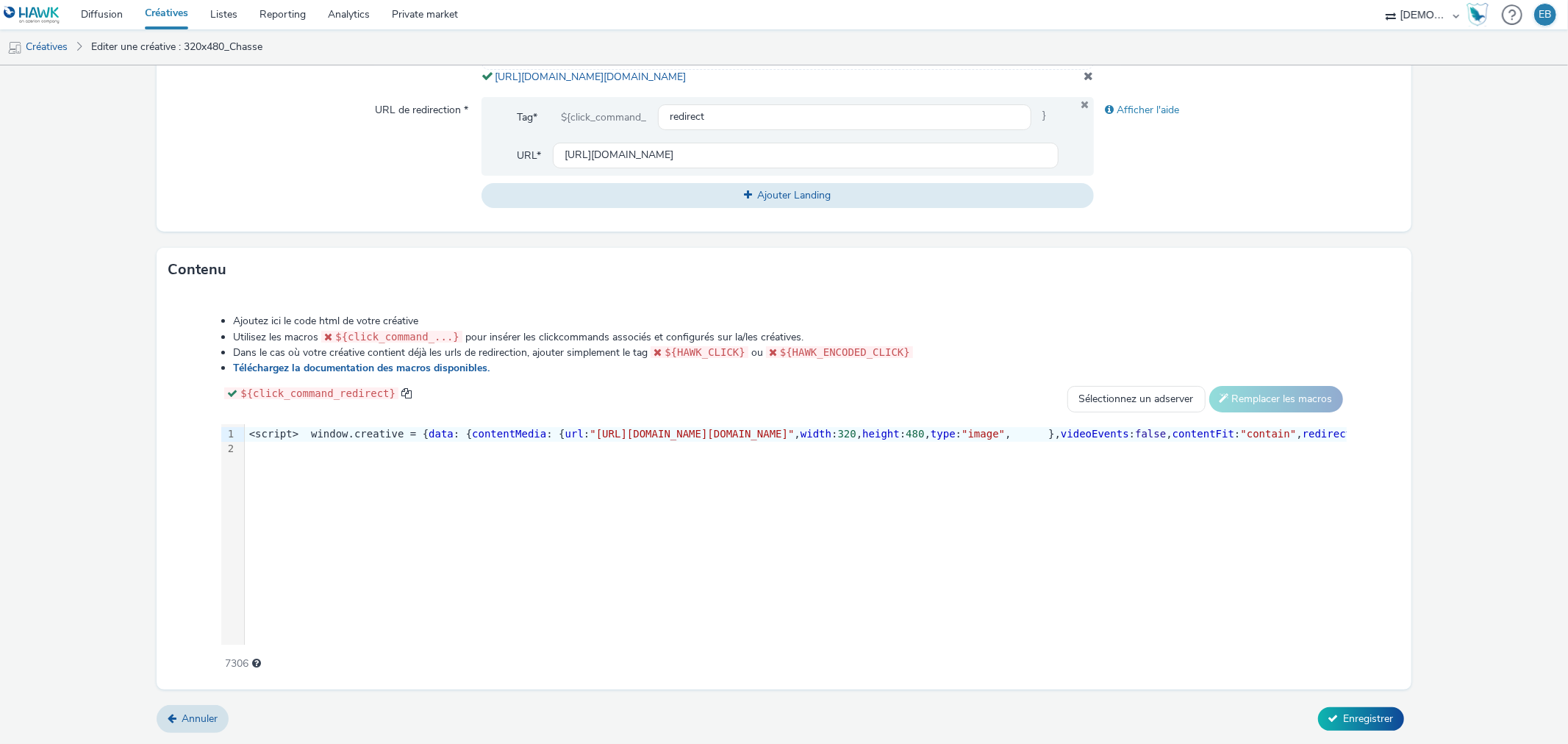
click at [595, 523] on div "9 1 2 › <script> window.creative = { data : { contentMedia : { url : "https://t…" at bounding box center [783, 534] width 1124 height 220
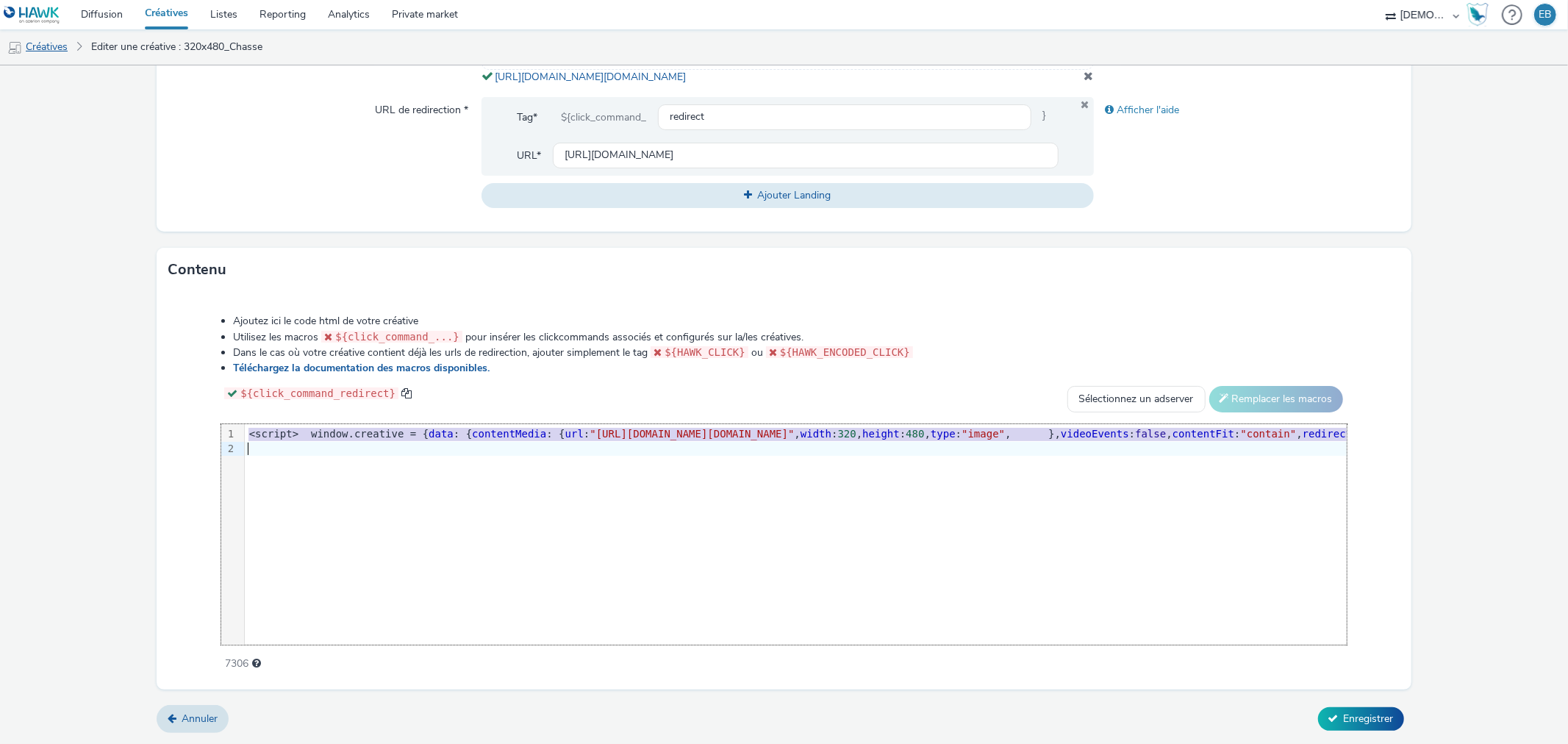
copy div "<script> window.creative = { data : { contentMedia : { url : "[URL][DOMAIN_NAME…"
